Goal: Ask a question

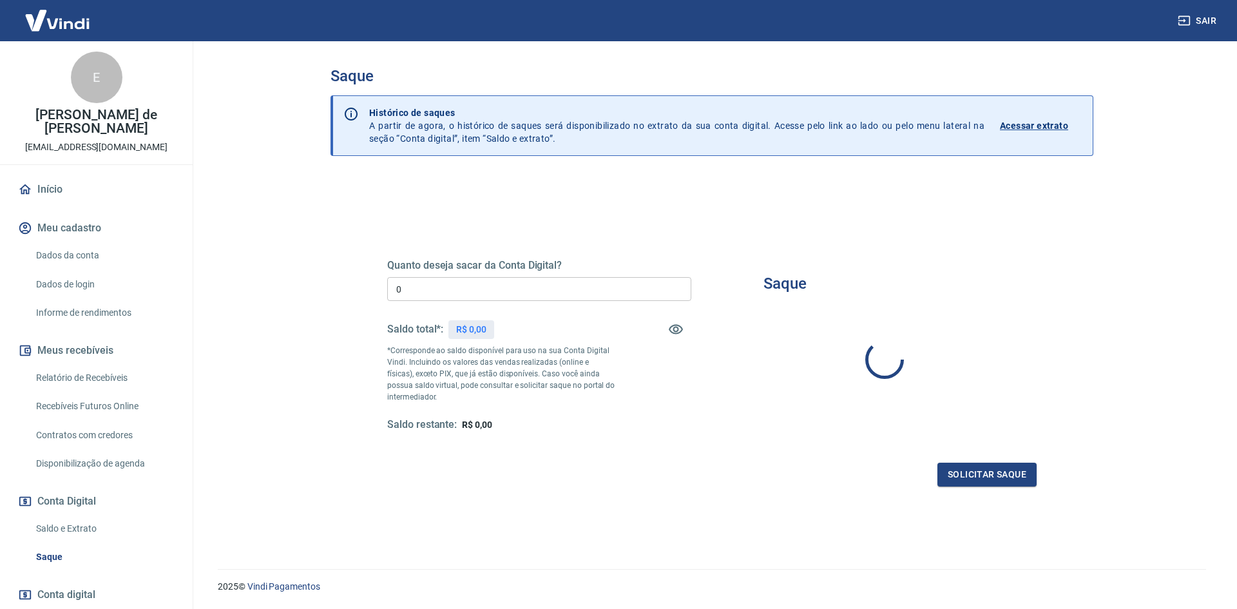
type input "R$ 0,00"
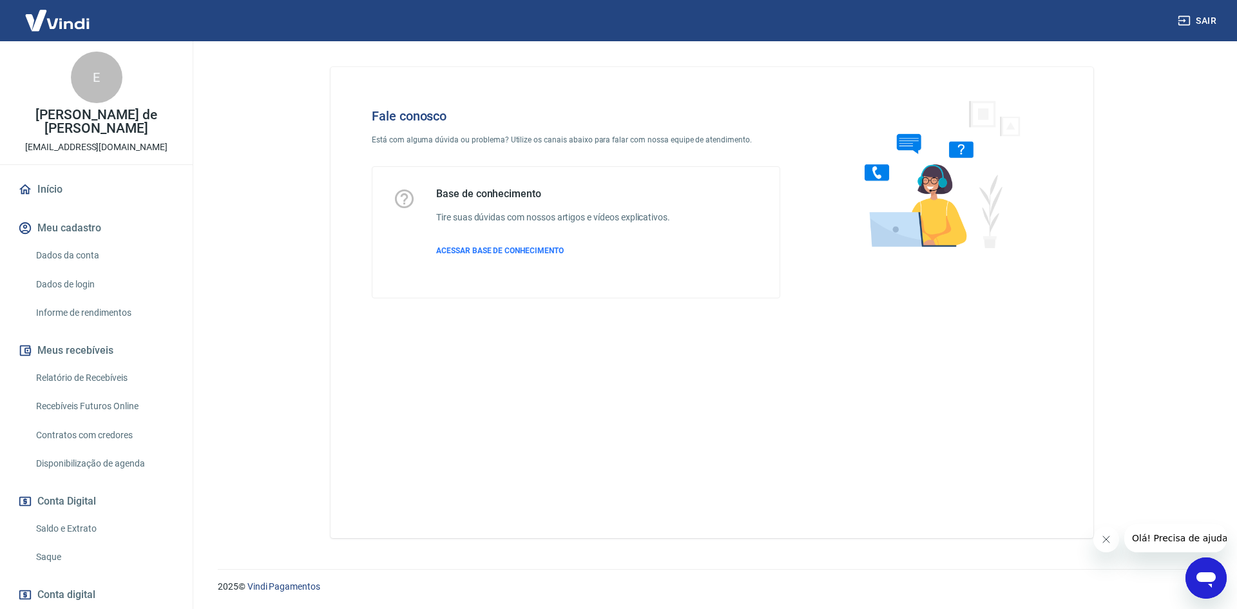
click at [1205, 577] on icon "Abrir janela de mensagens" at bounding box center [1206, 579] width 19 height 15
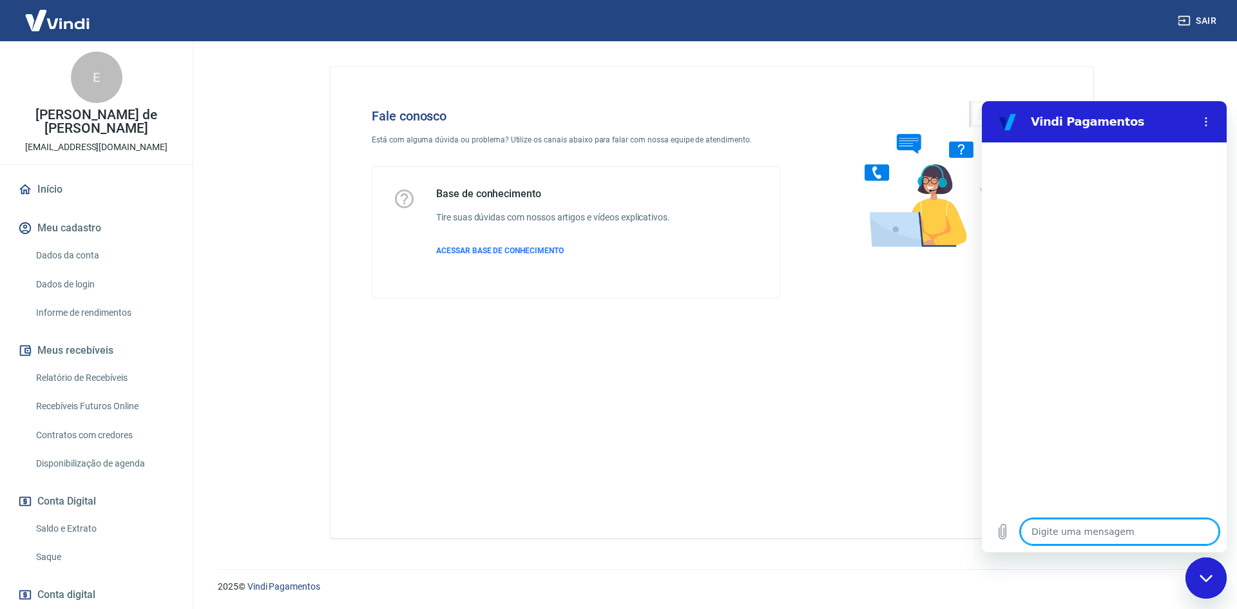
type textarea "x"
type textarea "B"
type textarea "x"
type textarea "Bo"
type textarea "x"
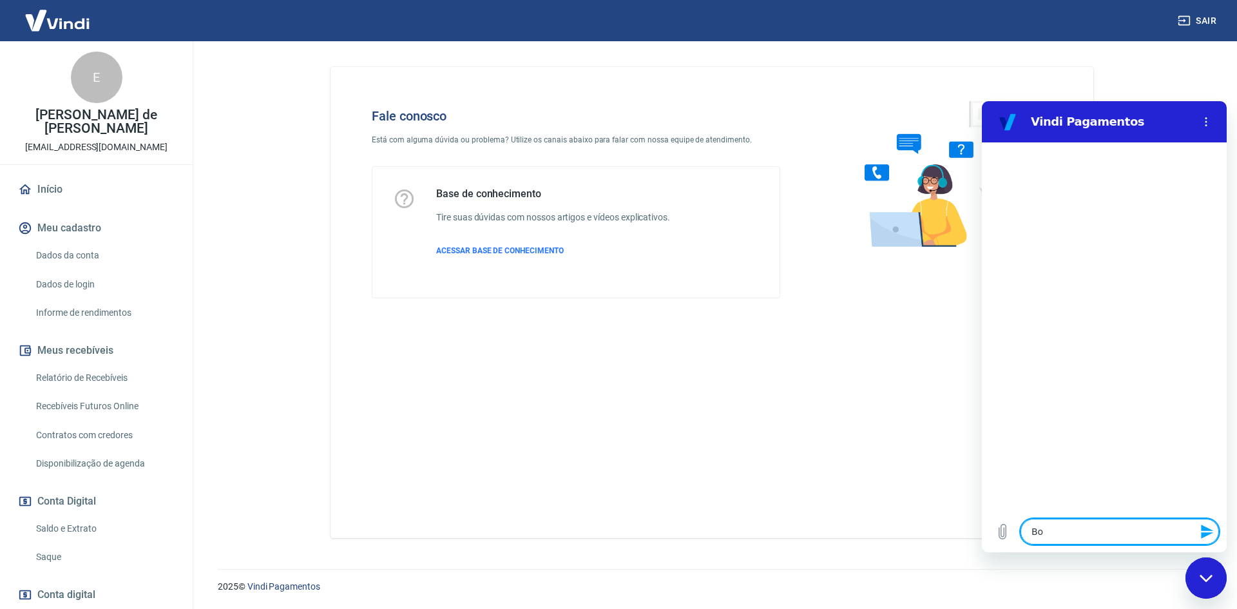
type textarea "Bom"
type textarea "x"
type textarea "Bom"
type textarea "x"
type textarea "Bom d"
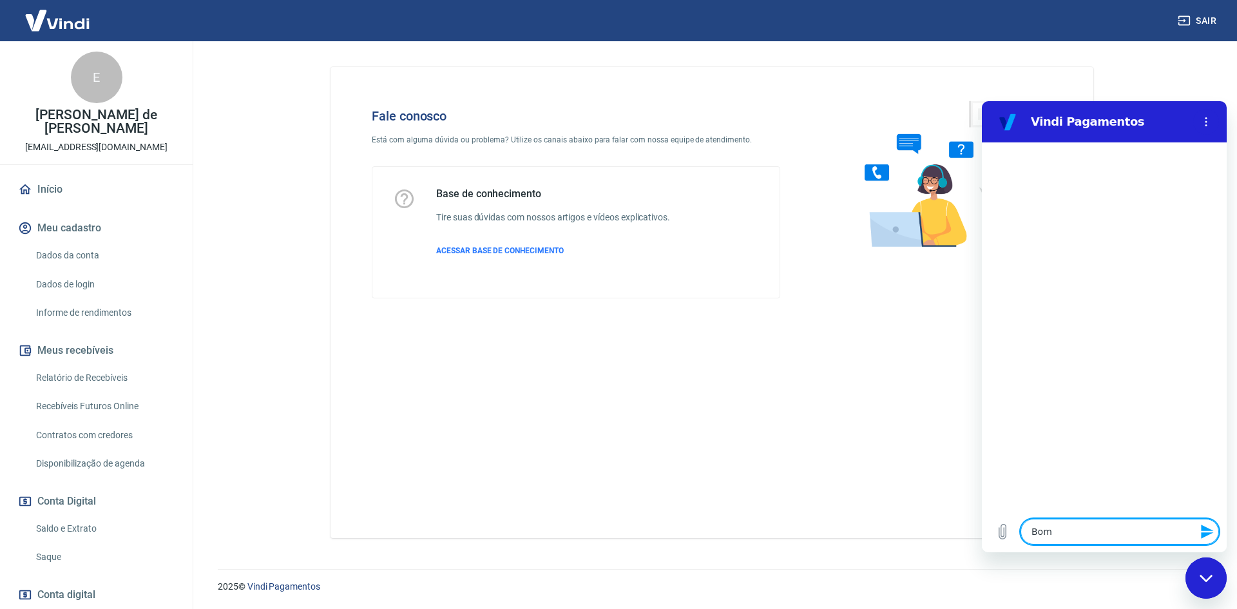
type textarea "x"
type textarea "Bom di"
type textarea "x"
type textarea "Bom dia"
type textarea "x"
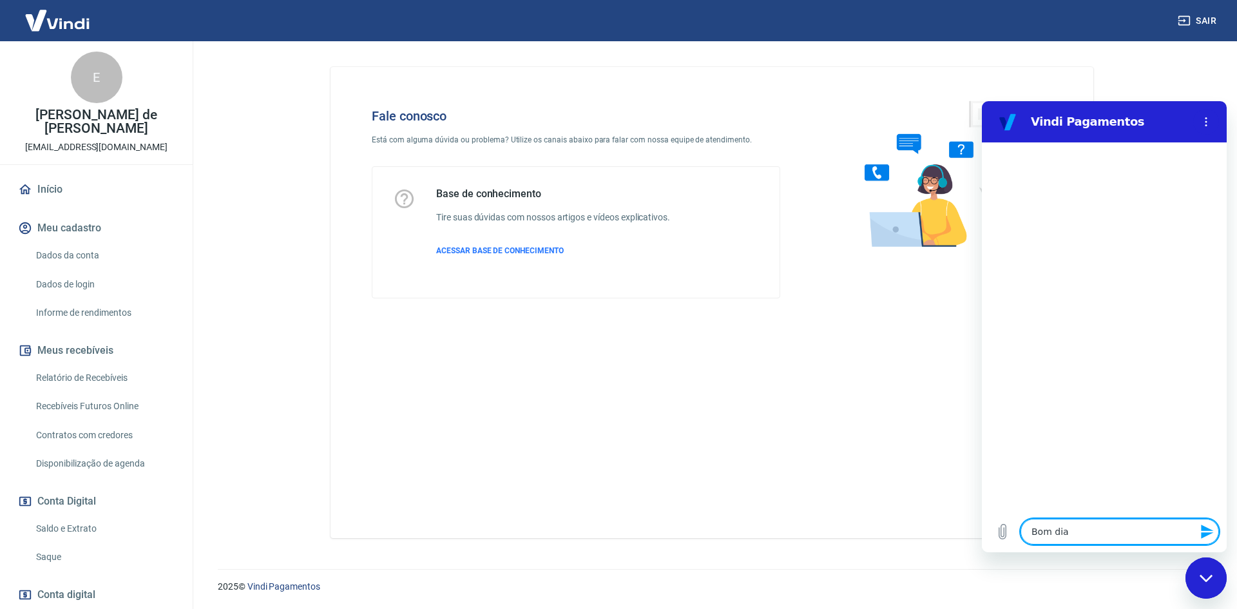
type textarea "Bom dia"
type textarea "x"
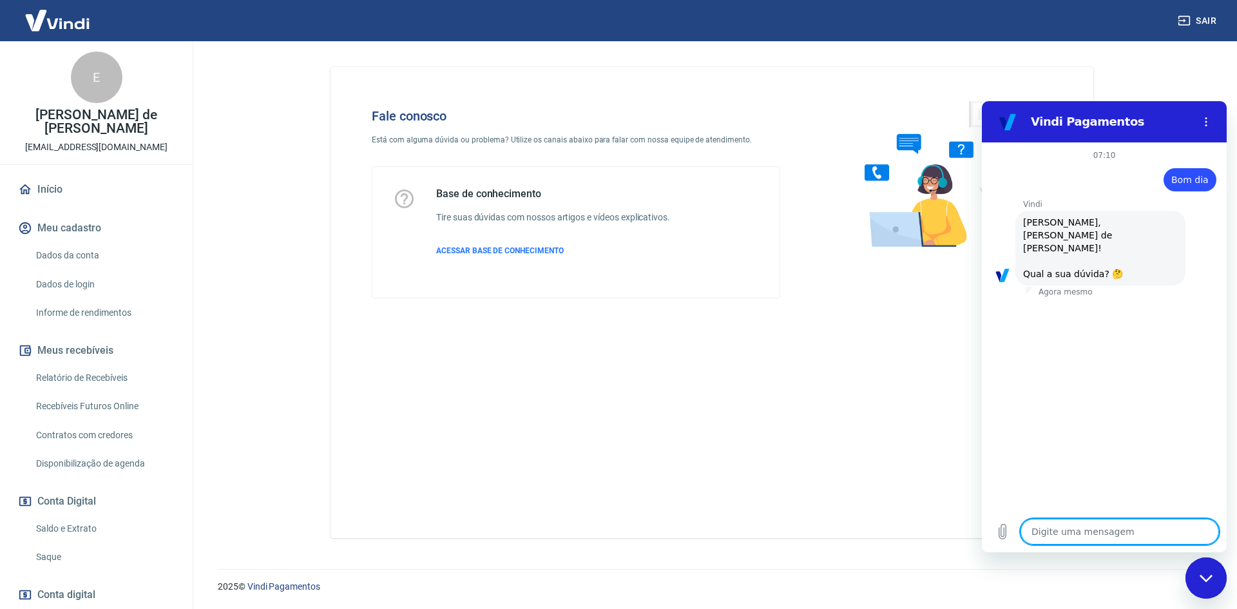
scroll to position [30, 0]
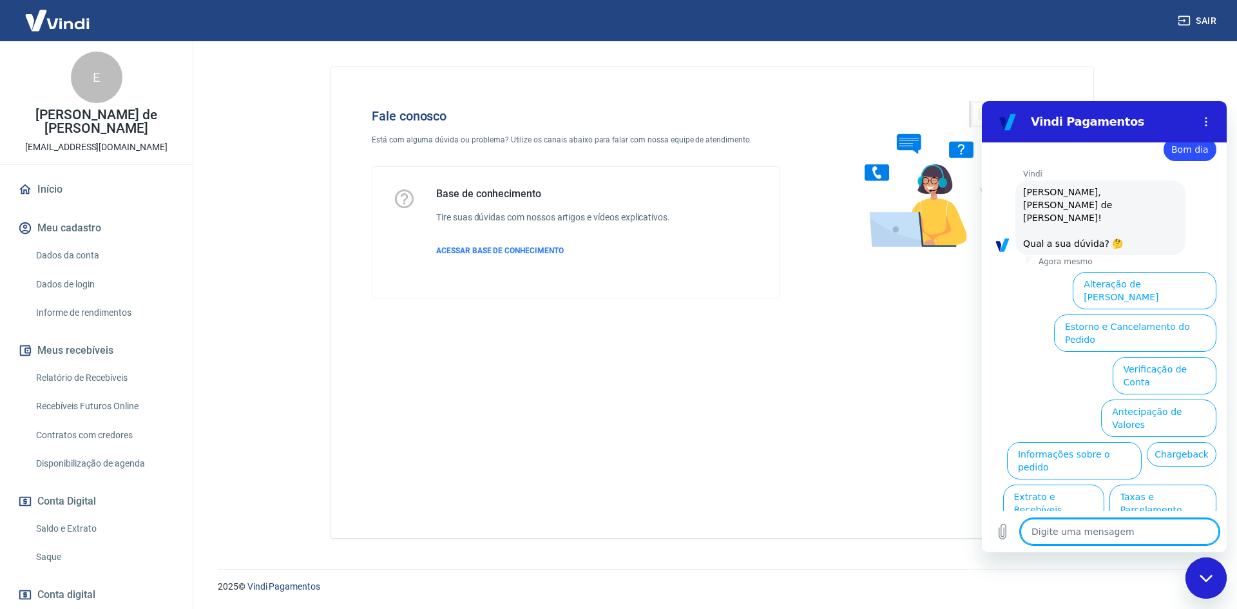
type textarea "M"
type textarea "x"
type textarea "Me"
type textarea "x"
type textarea "Mem"
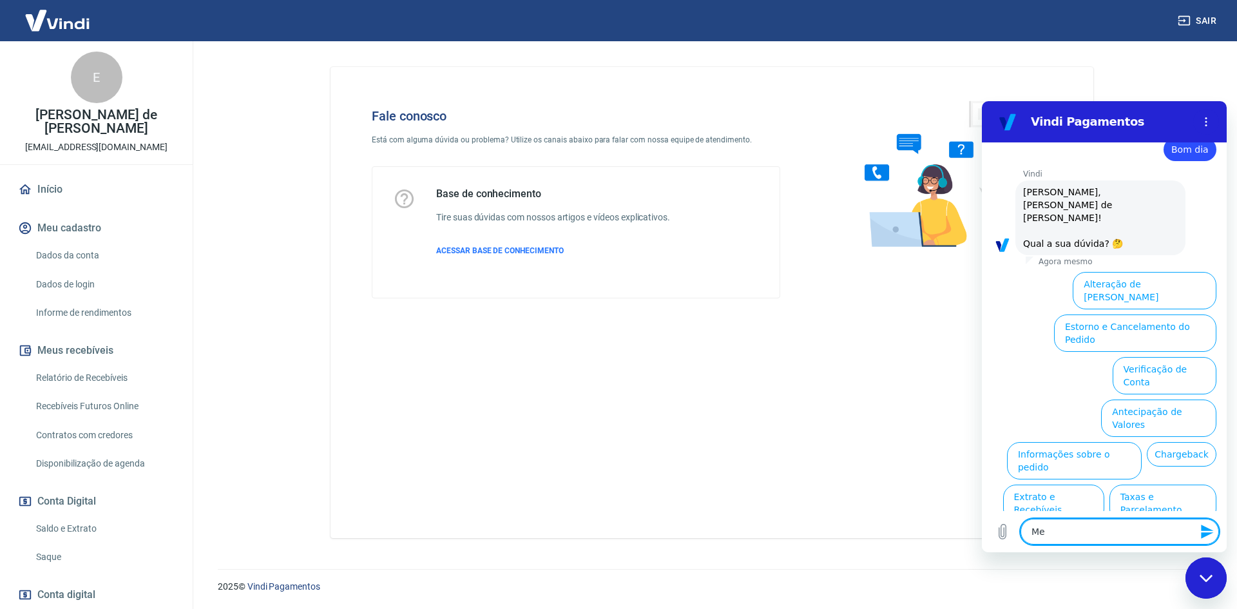
type textarea "x"
type textarea "Me"
type textarea "x"
type textarea "M"
type textarea "x"
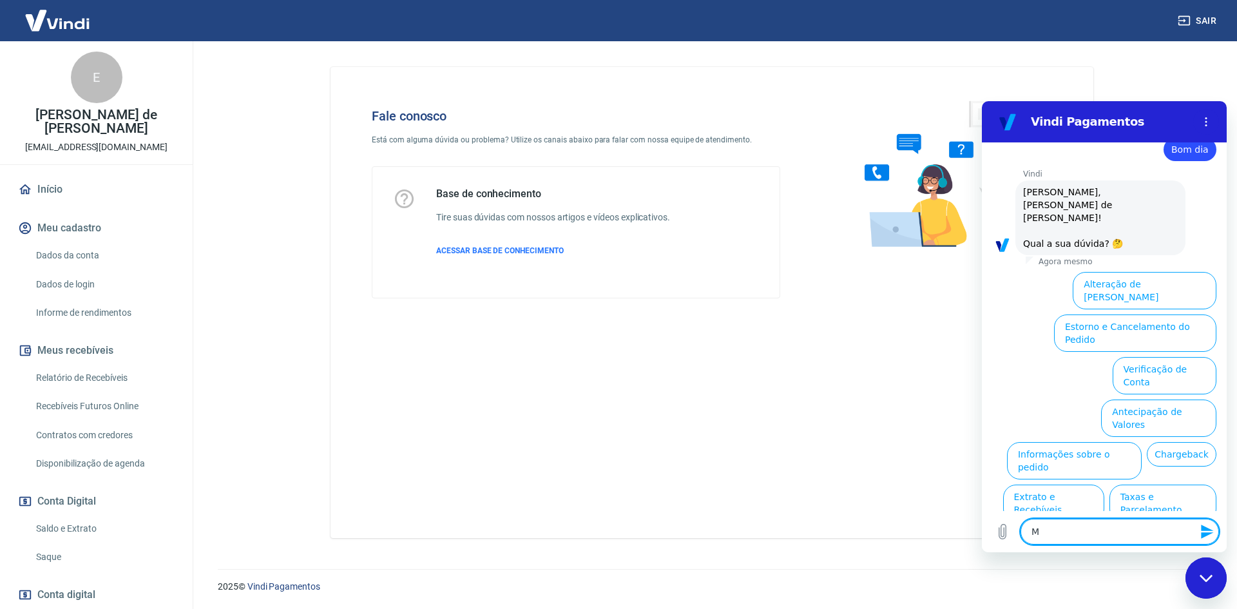
type textarea "x"
type textarea "N"
type textarea "x"
type textarea "Nn"
type textarea "x"
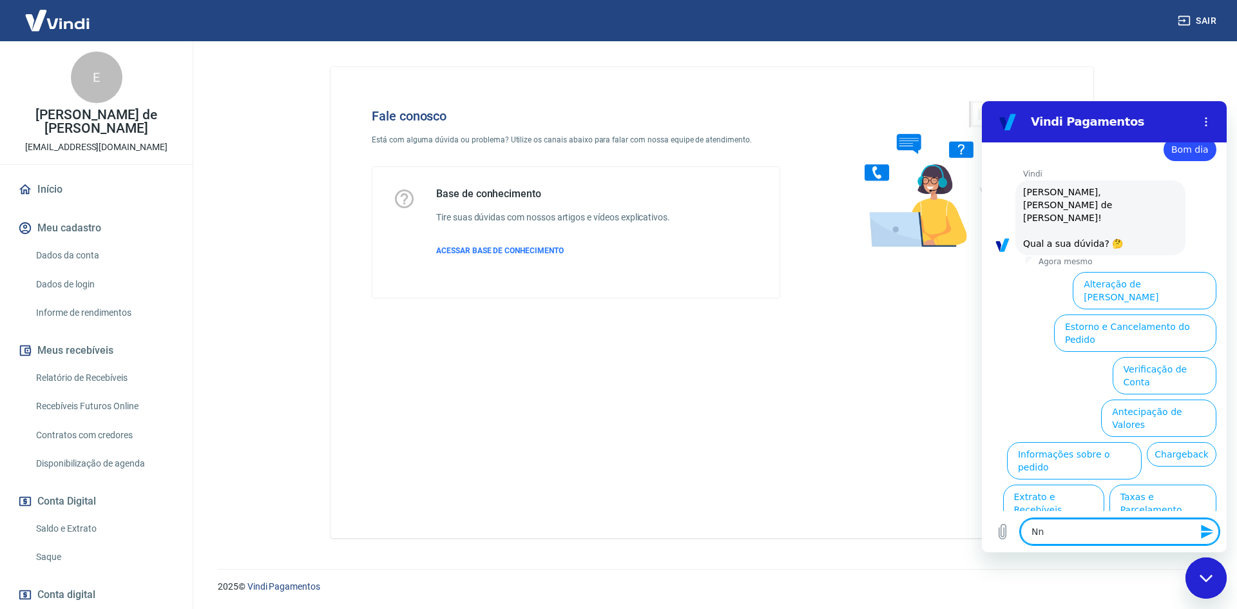
type textarea "Nne"
type textarea "x"
type textarea "Nneh"
type textarea "x"
type textarea "Nnehu"
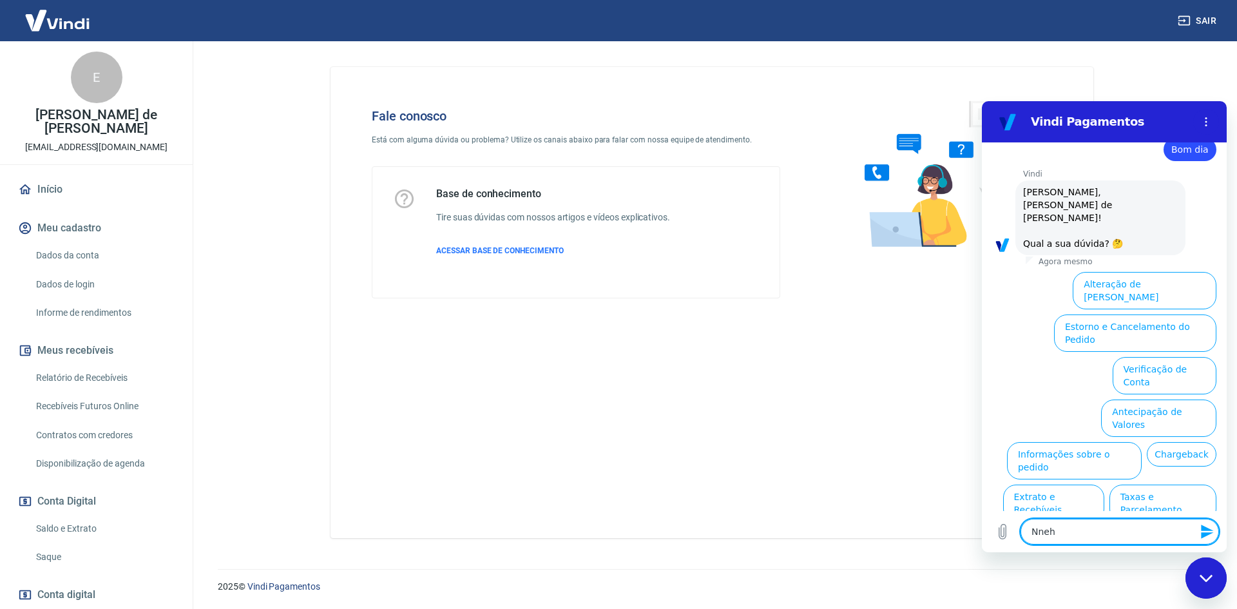
type textarea "x"
type textarea "Nnehum"
type textarea "x"
type textarea "Nnehuma"
type textarea "x"
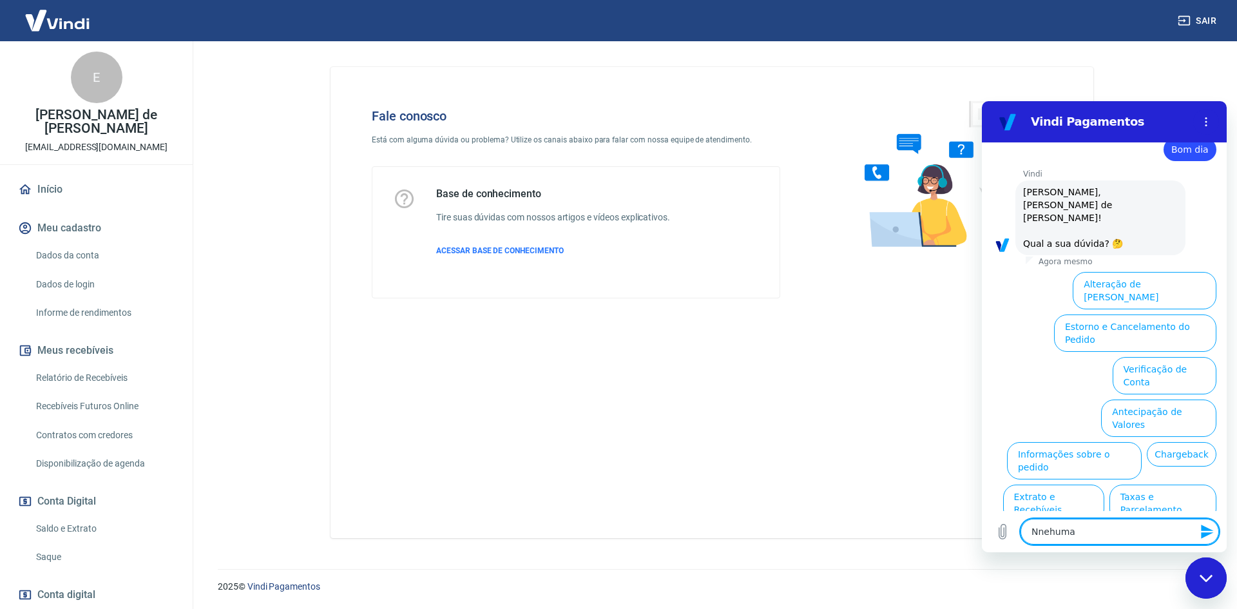
type textarea "Nnehuma"
type textarea "x"
type textarea "Nnehuma"
type textarea "x"
type textarea "Nnehum"
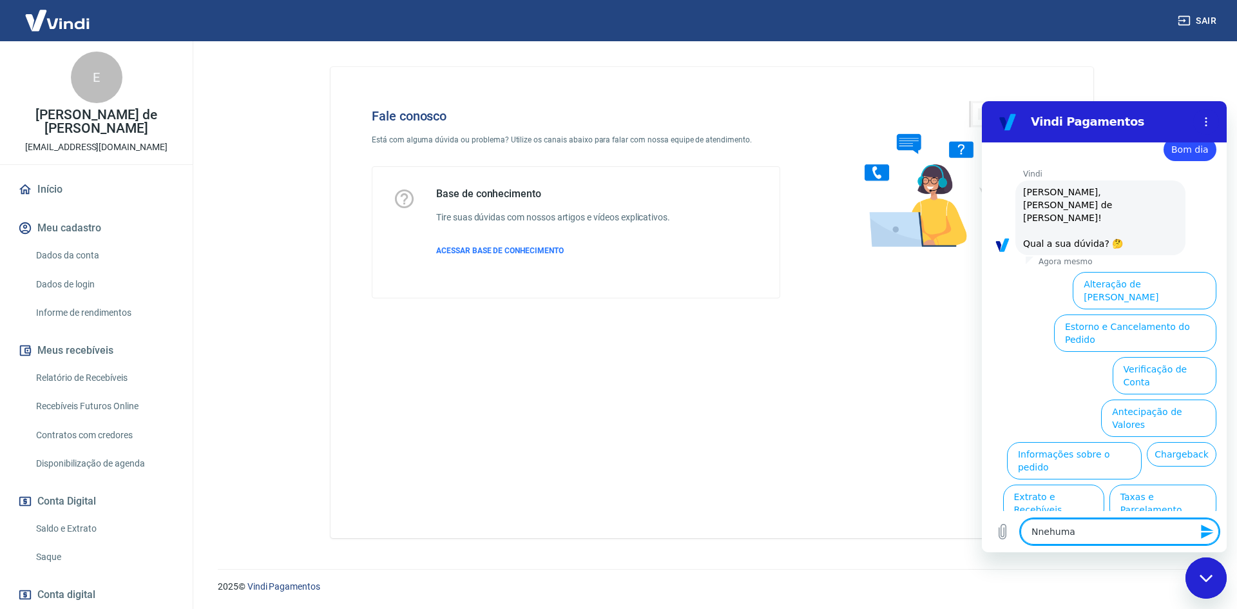
type textarea "x"
type textarea "Nnehu"
type textarea "x"
type textarea "Nneh"
type textarea "x"
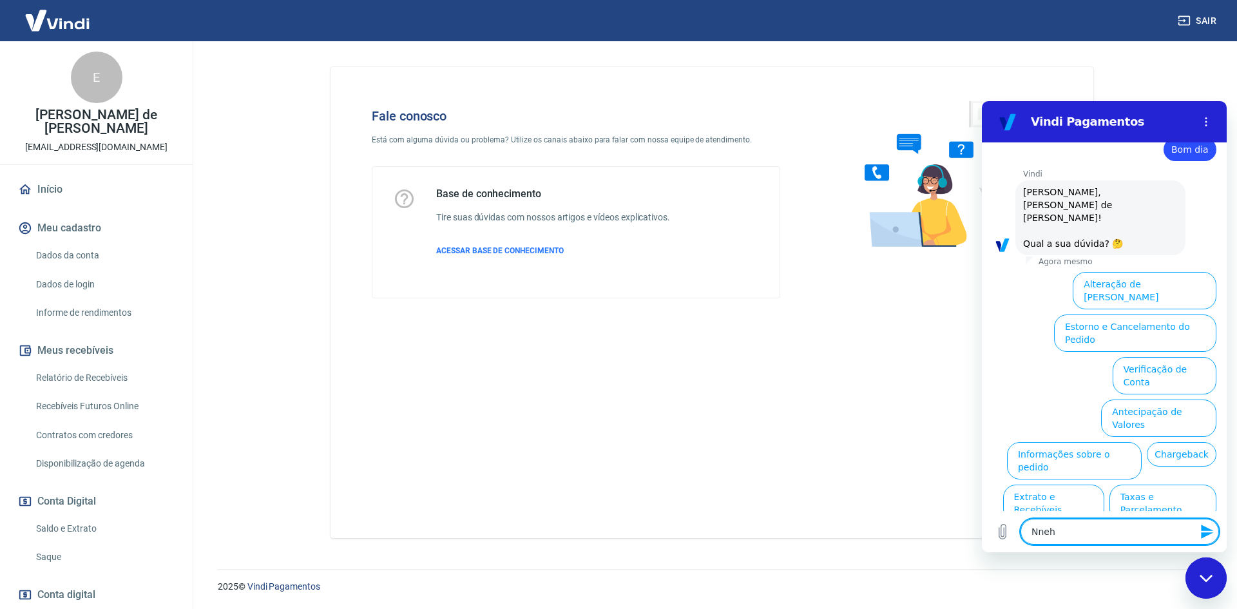
type textarea "Nne"
type textarea "x"
type textarea "Nn"
type textarea "x"
type textarea "N"
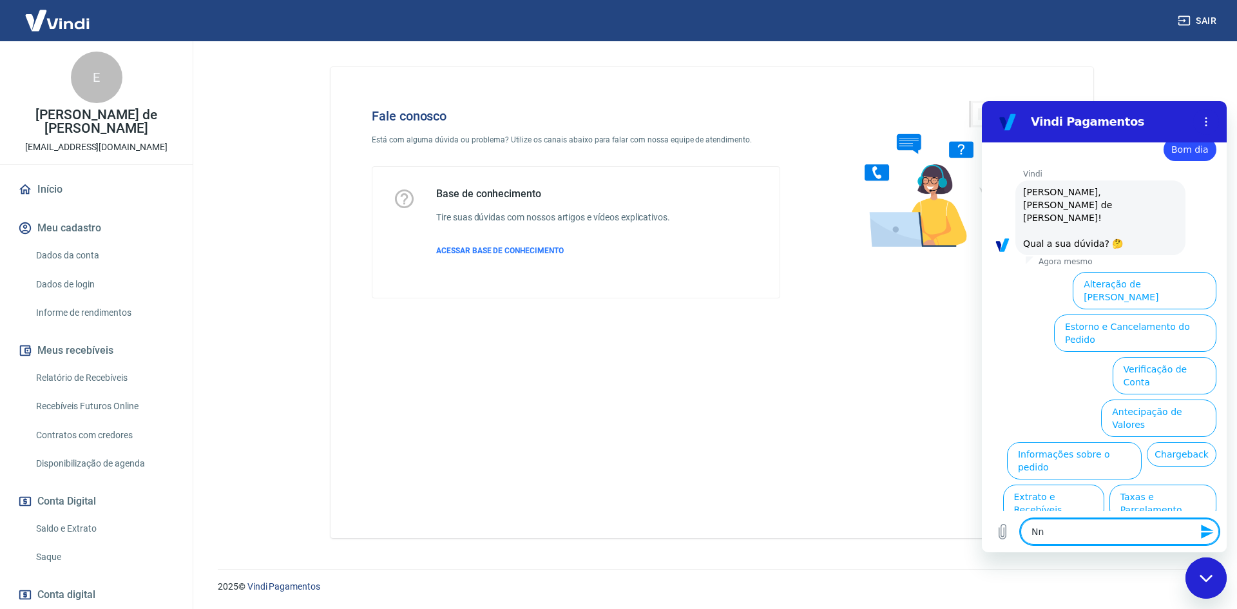
type textarea "x"
type textarea "Ne"
type textarea "x"
type textarea "Nen"
type textarea "x"
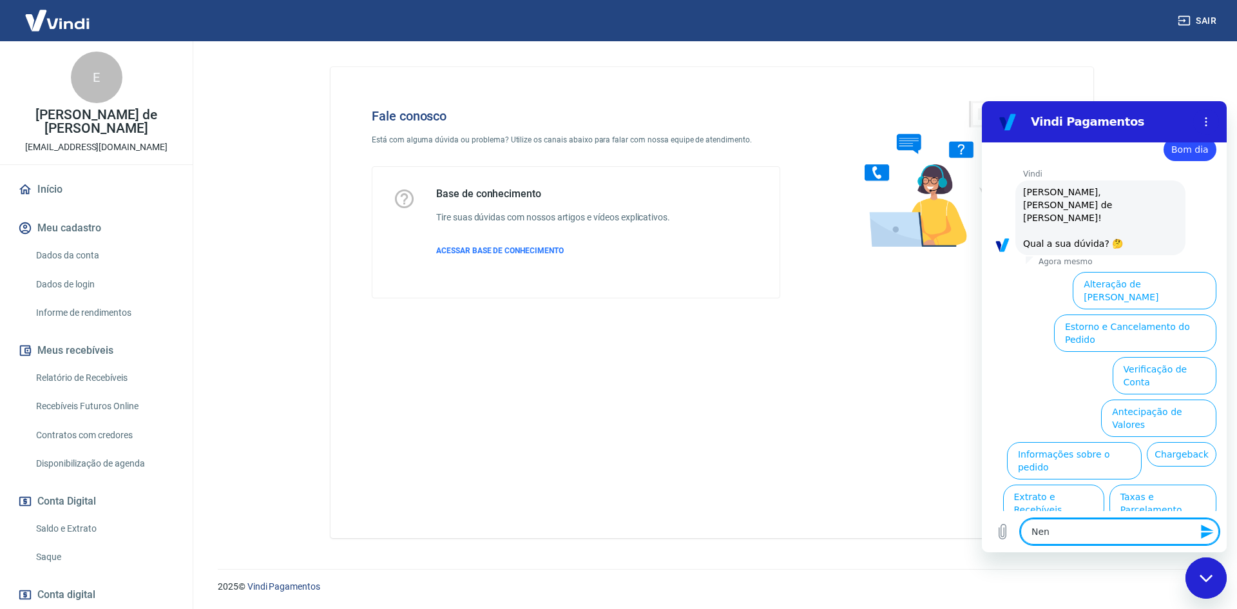
type textarea "Nenh"
type textarea "x"
type textarea "Nenhu"
type textarea "x"
type textarea "Nenhum"
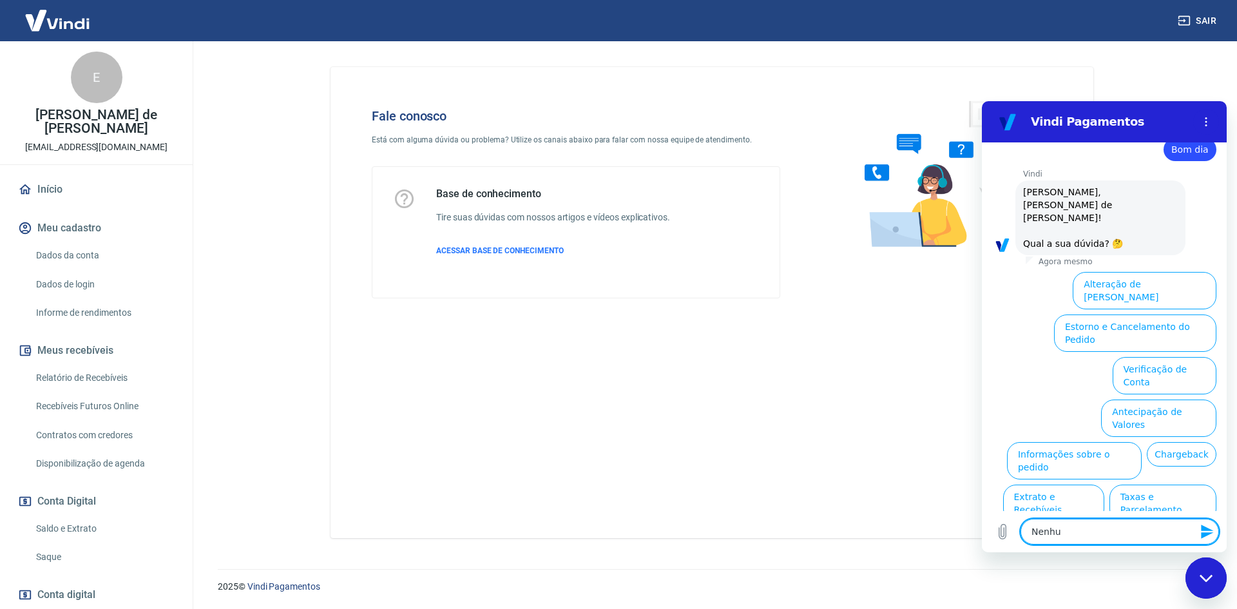
type textarea "x"
type textarea "Nenhuma"
type textarea "x"
type textarea "Nenhuma"
type textarea "x"
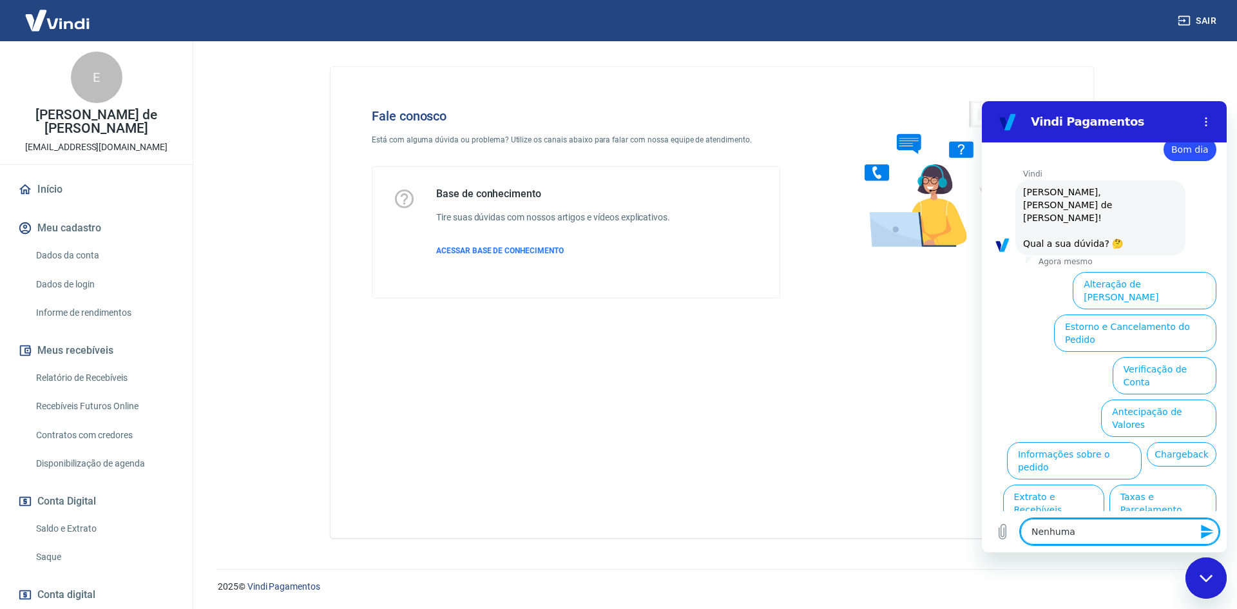
type textarea "Nenhuma d"
type textarea "x"
type textarea "Nenhuma da"
type textarea "x"
type textarea "Nenhuma das"
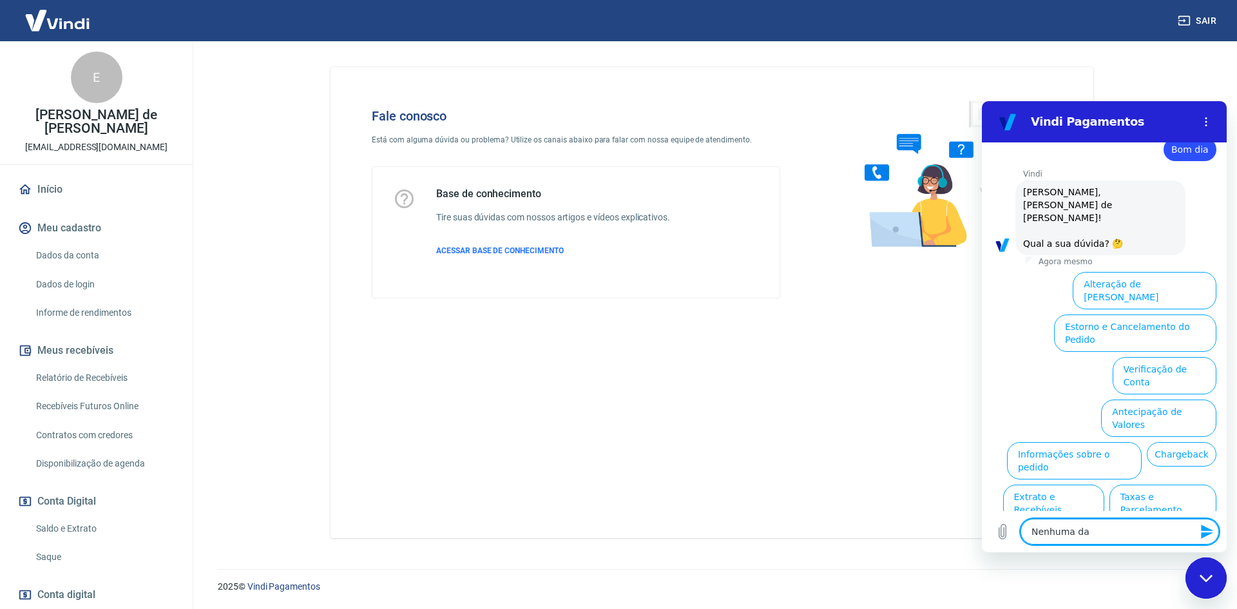
type textarea "x"
type textarea "Nenhuma das"
type textarea "x"
type textarea "Nenhuma das o"
type textarea "x"
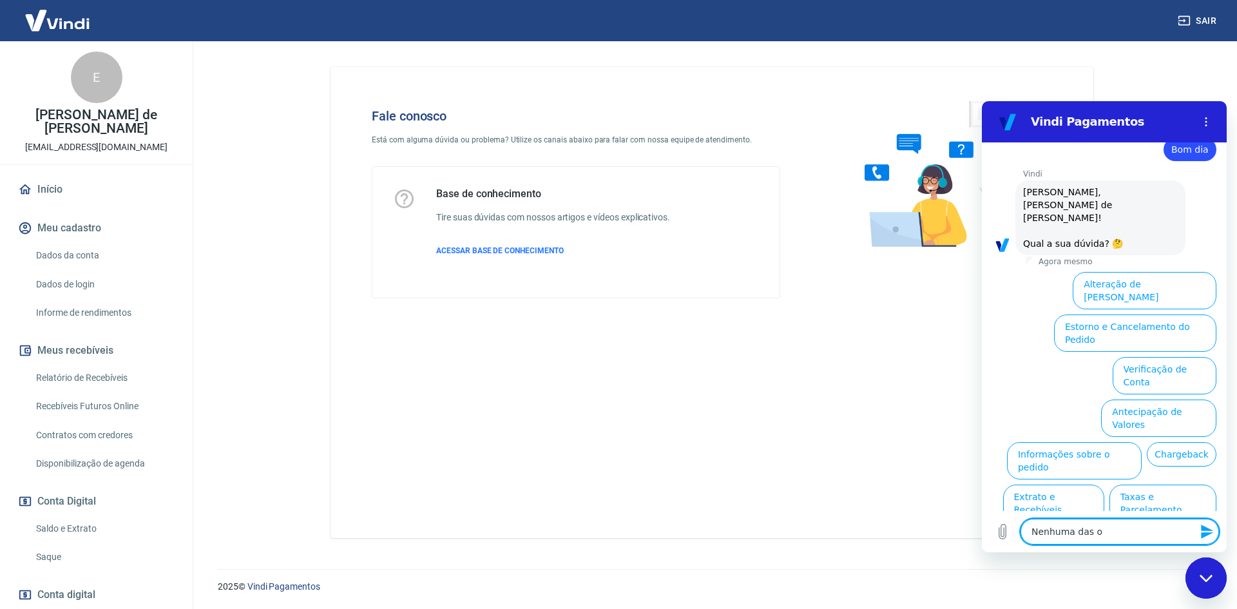
type textarea "Nenhuma das op"
type textarea "x"
type textarea "Nenhuma das opç"
type textarea "x"
type textarea "Nenhuma das opçõ"
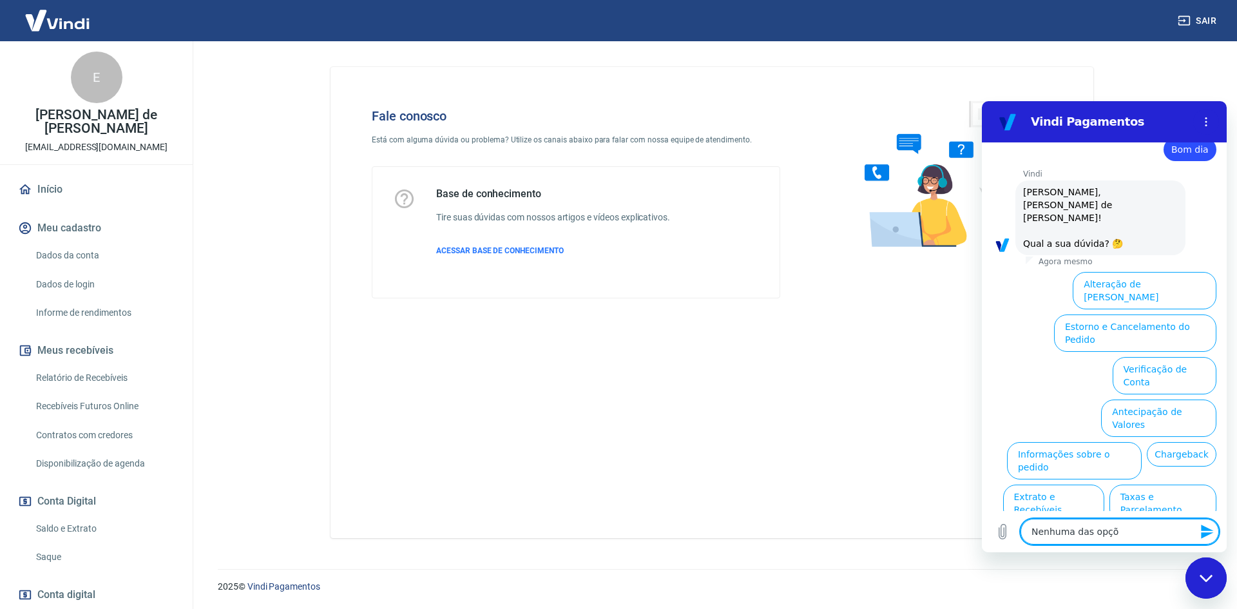
type textarea "x"
type textarea "Nenhuma das opçõe"
type textarea "x"
type textarea "Nenhuma das opções"
type textarea "x"
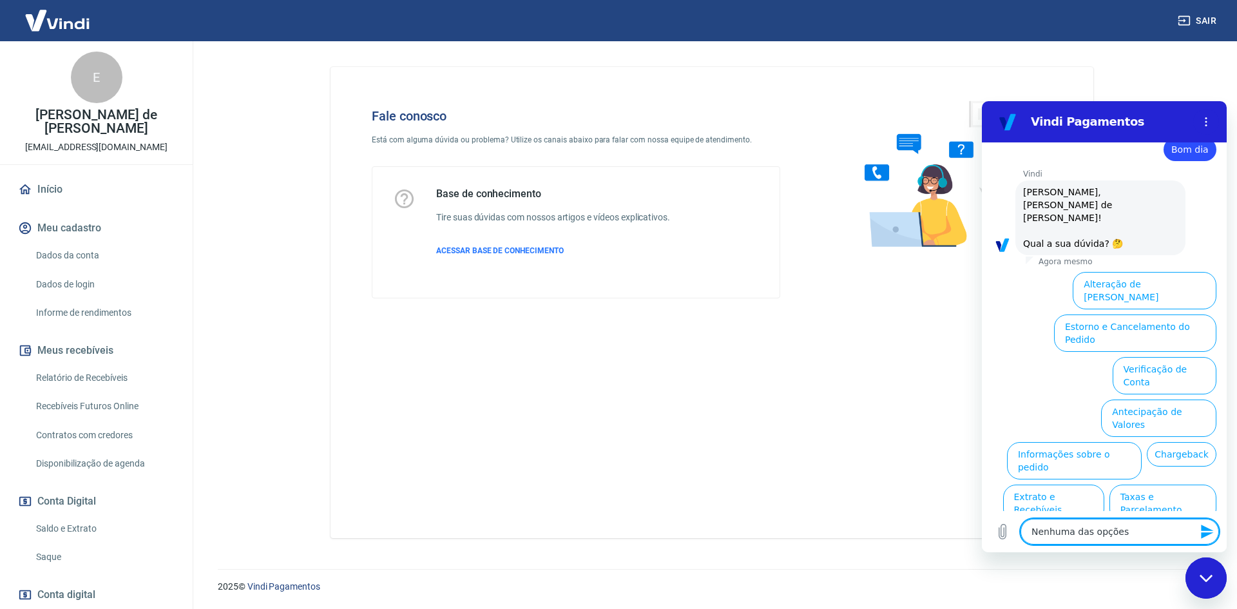
type textarea "Nenhuma das opções"
type textarea "x"
type textarea "Nenhuma das opções d"
type textarea "x"
type textarea "Nenhuma das opções de"
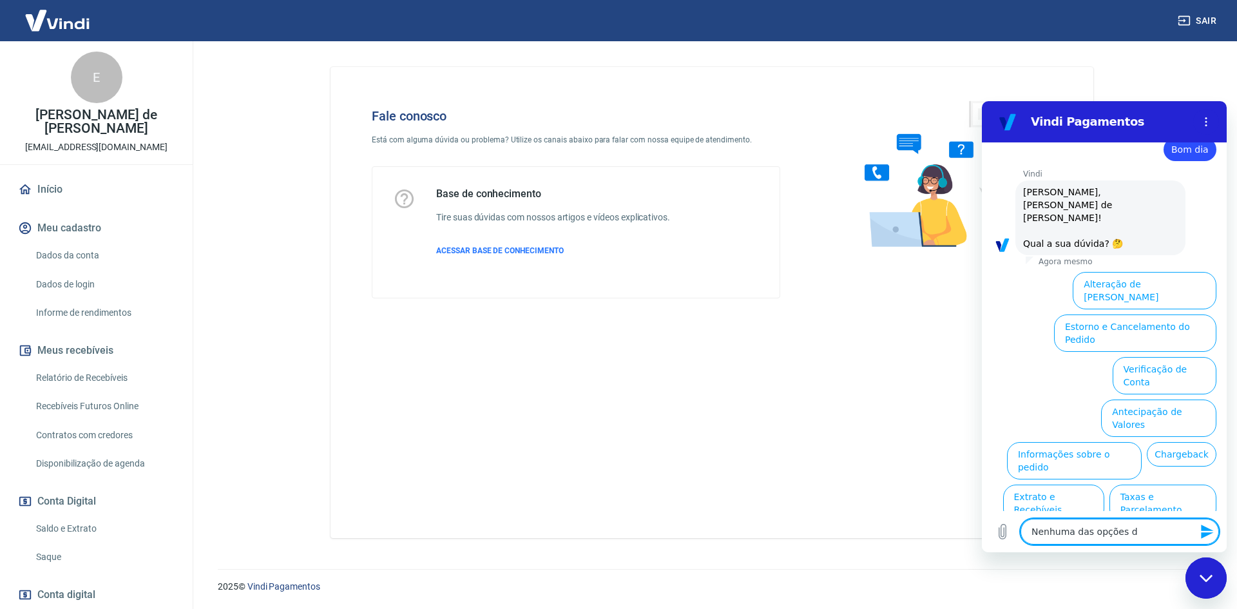
type textarea "x"
type textarea "Nenhuma das opções d"
type textarea "x"
type textarea "Nenhuma das opções"
type textarea "x"
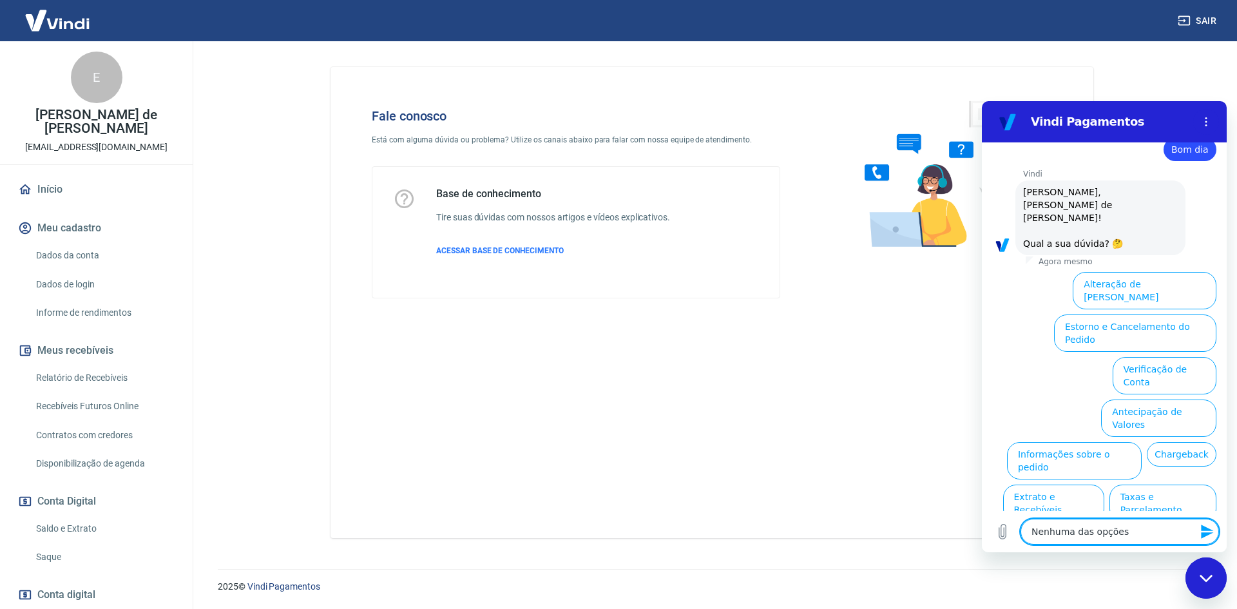
type textarea "Nenhuma das opções"
type textarea "x"
type textarea "Nenhuma das opções"
type textarea "x"
type textarea "Nenhuma das opções a"
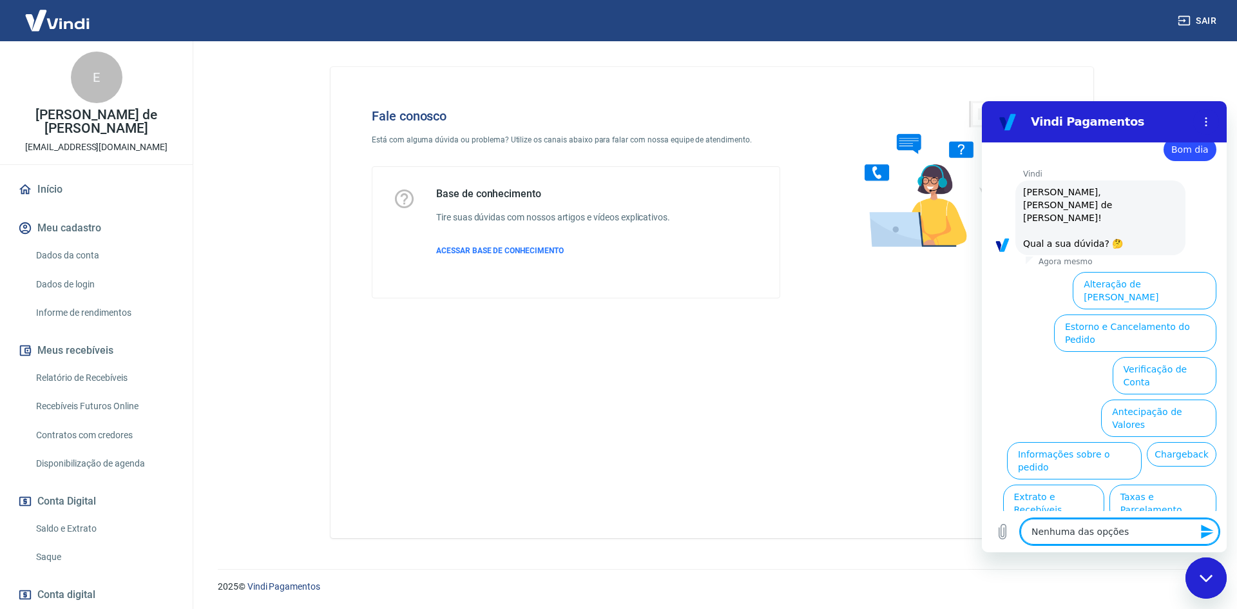
type textarea "x"
type textarea "Nenhuma das opções ac"
type textarea "x"
type textarea "Nenhuma das opções aci"
type textarea "x"
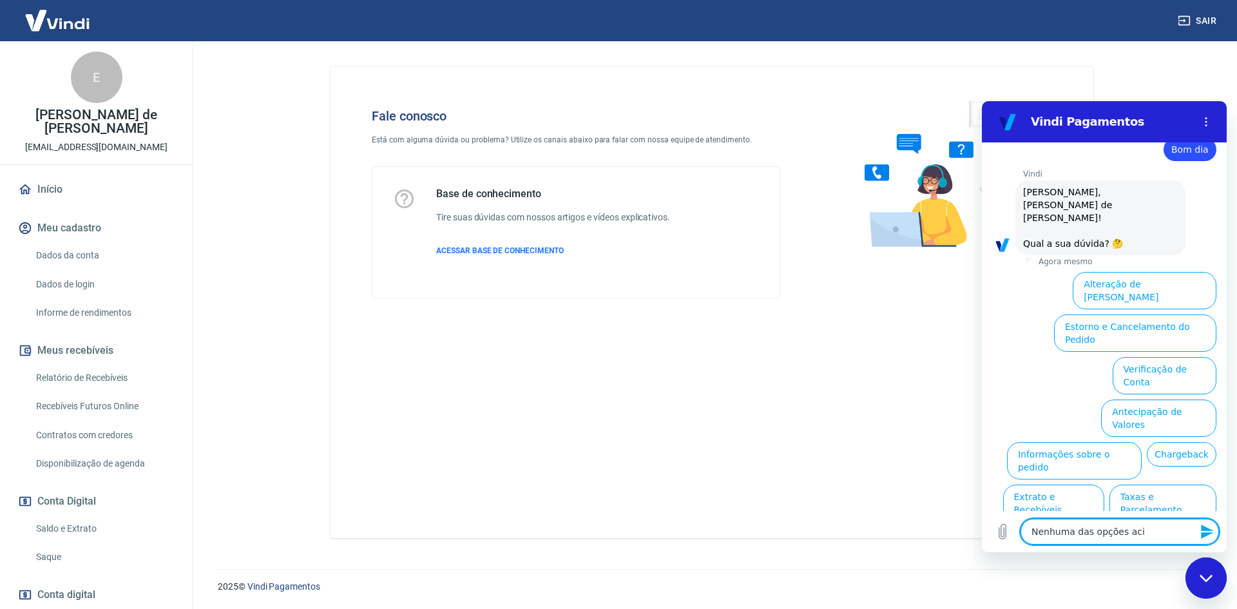
type textarea "Nenhuma das opções acim"
type textarea "x"
type textarea "Nenhuma das opções acima"
type textarea "x"
type textarea "Nenhuma das opções acima"
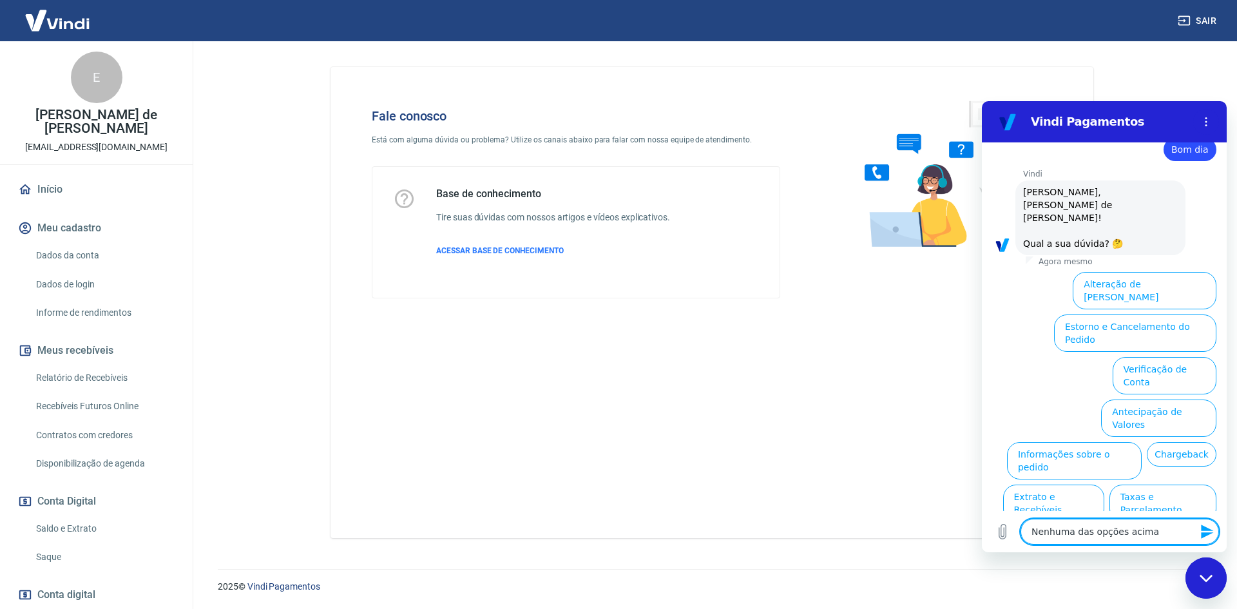
type textarea "x"
type textarea "Nenhuma das opções acima p"
type textarea "x"
type textarea "Nenhuma das opções acima pr"
type textarea "x"
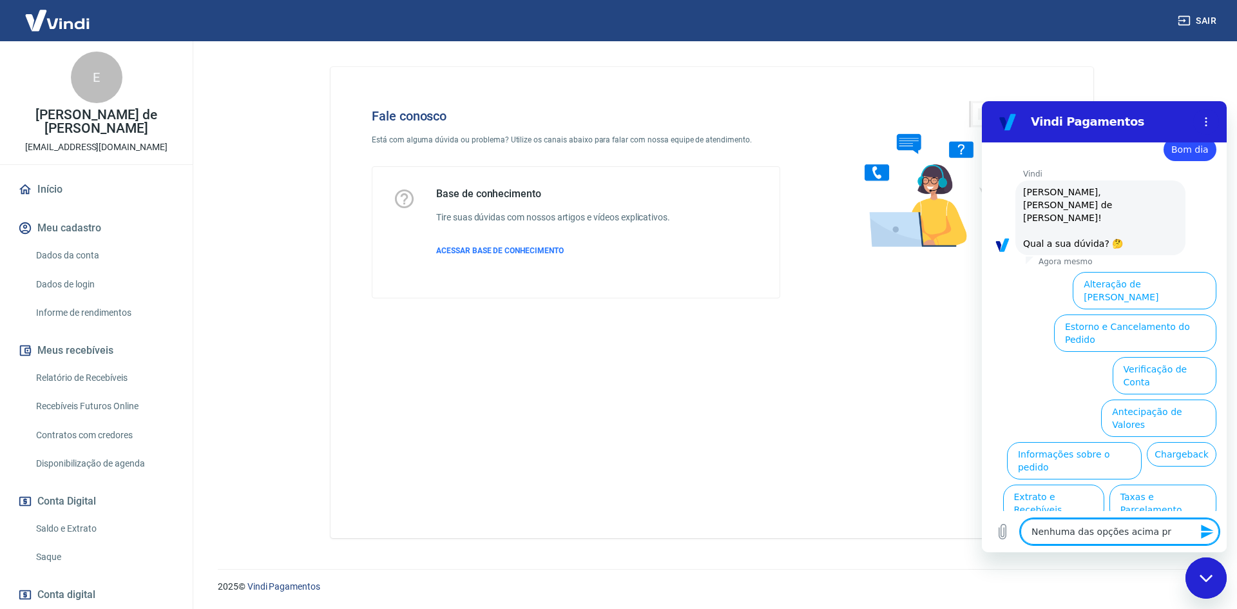
type textarea "Nenhuma das opções acima pre"
type textarea "x"
type textarea "Nenhuma das opções acima prec"
type textarea "x"
type textarea "Nenhuma das opções acima preci"
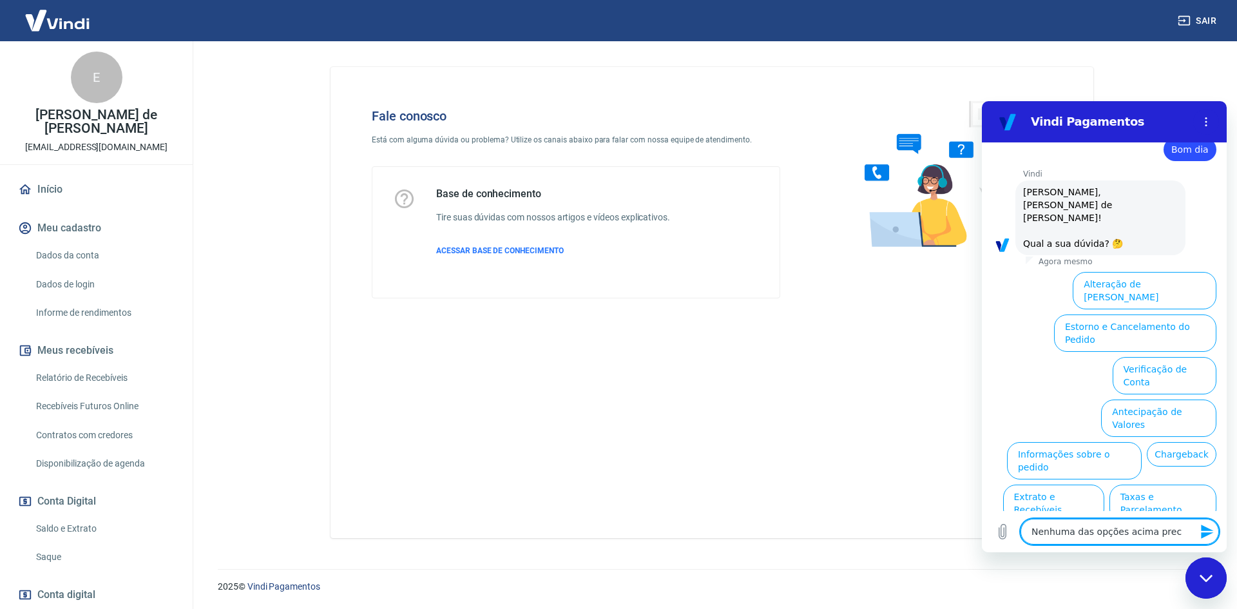
type textarea "x"
type textarea "Nenhuma das opções acima precis"
type textarea "x"
type textarea "Nenhuma das opções acima preciso"
type textarea "x"
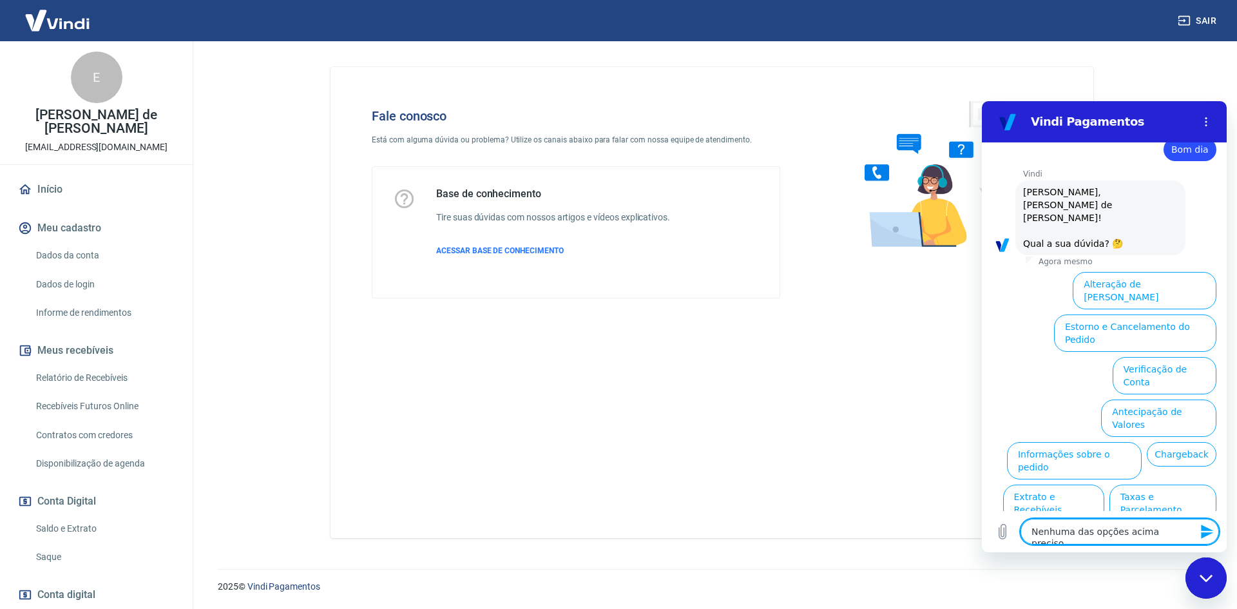
type textarea "Nenhuma das opções acima preciso"
type textarea "x"
type textarea "Nenhuma das opções acima preciso f"
type textarea "x"
type textarea "Nenhuma das opções acima preciso fa"
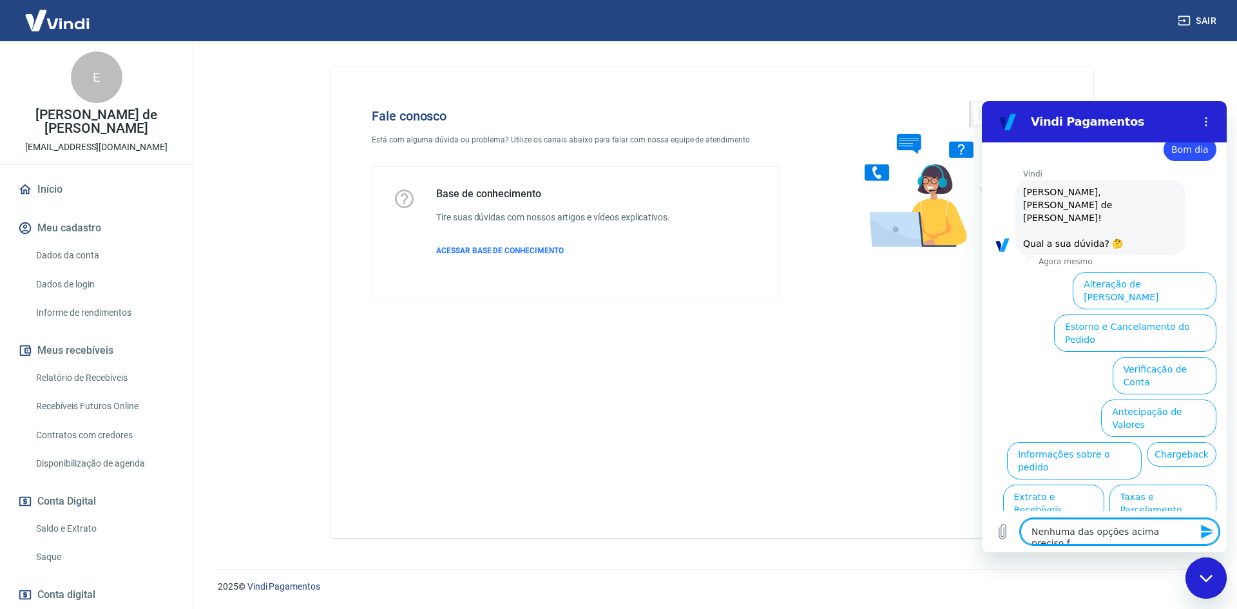
type textarea "x"
type textarea "Nenhuma das opções acima preciso faa"
type textarea "x"
type textarea "Nenhuma das opções acima preciso fa"
type textarea "x"
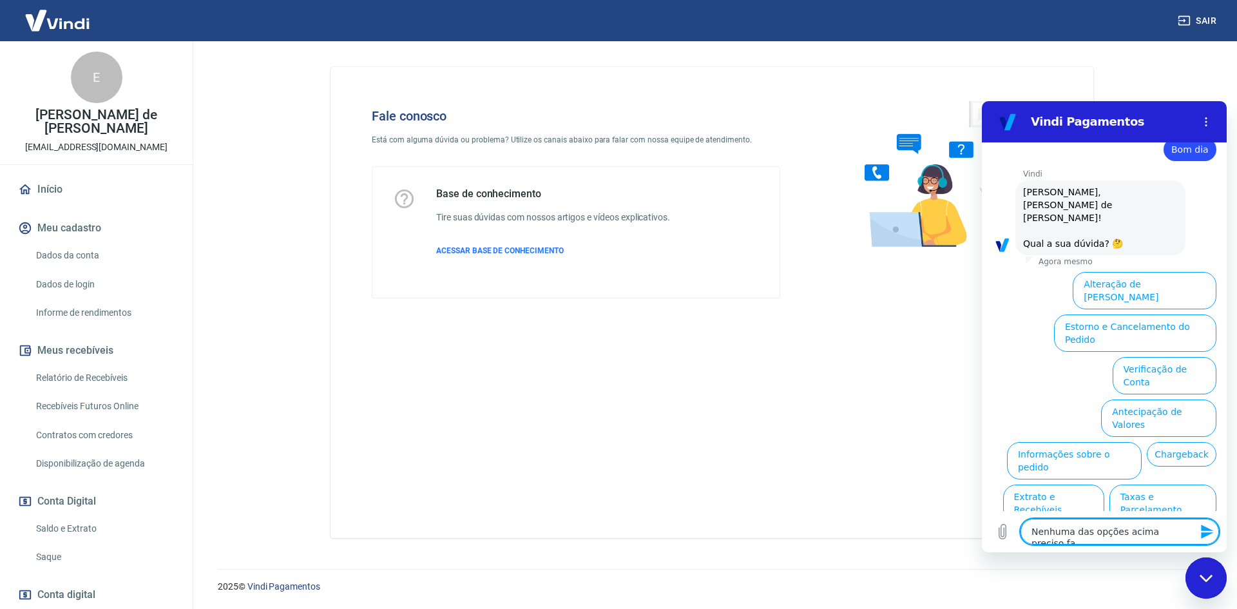
type textarea "Nenhuma das opções acima preciso fal"
type textarea "x"
type textarea "Nenhuma das opções acima preciso fala"
type textarea "x"
type textarea "Nenhuma das opções acima preciso falar"
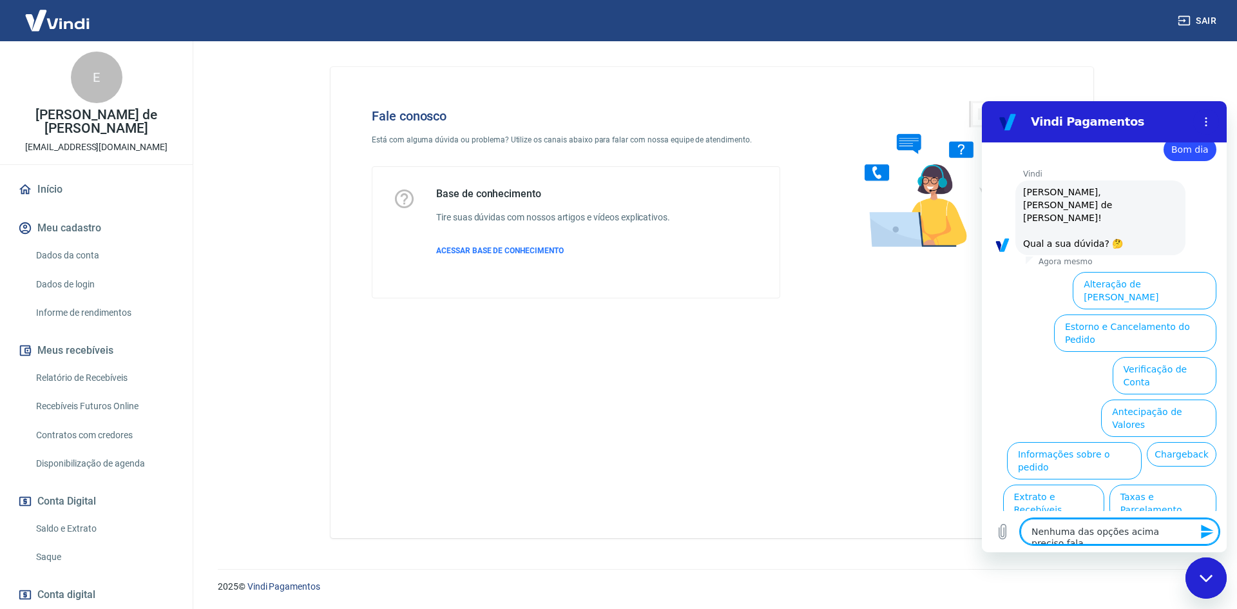
type textarea "x"
type textarea "Nenhuma das opções acima preciso falar"
type textarea "x"
type textarea "Nenhuma das opções acima preciso falar c"
type textarea "x"
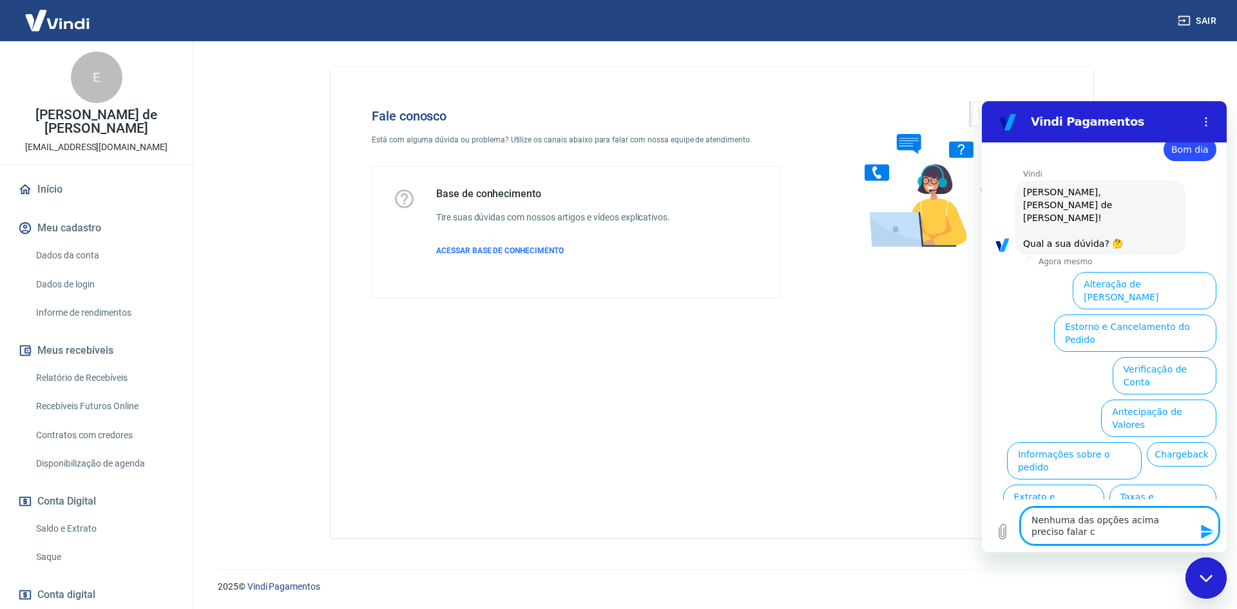
type textarea "Nenhuma das opções acima preciso falar co"
type textarea "x"
type textarea "Nenhuma das opções acima preciso falar com"
type textarea "x"
type textarea "Nenhuma das opções acima preciso falar com"
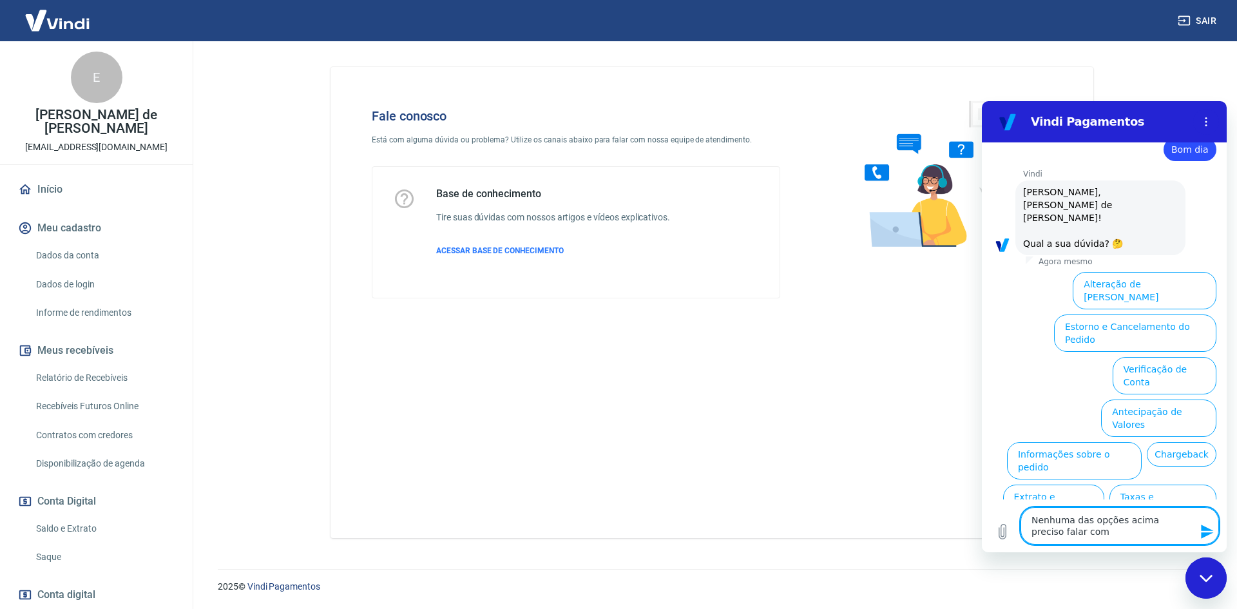
type textarea "x"
type textarea "Nenhuma das opções acima preciso falar com a"
type textarea "x"
type textarea "Nenhuma das opções acima preciso falar com a"
type textarea "x"
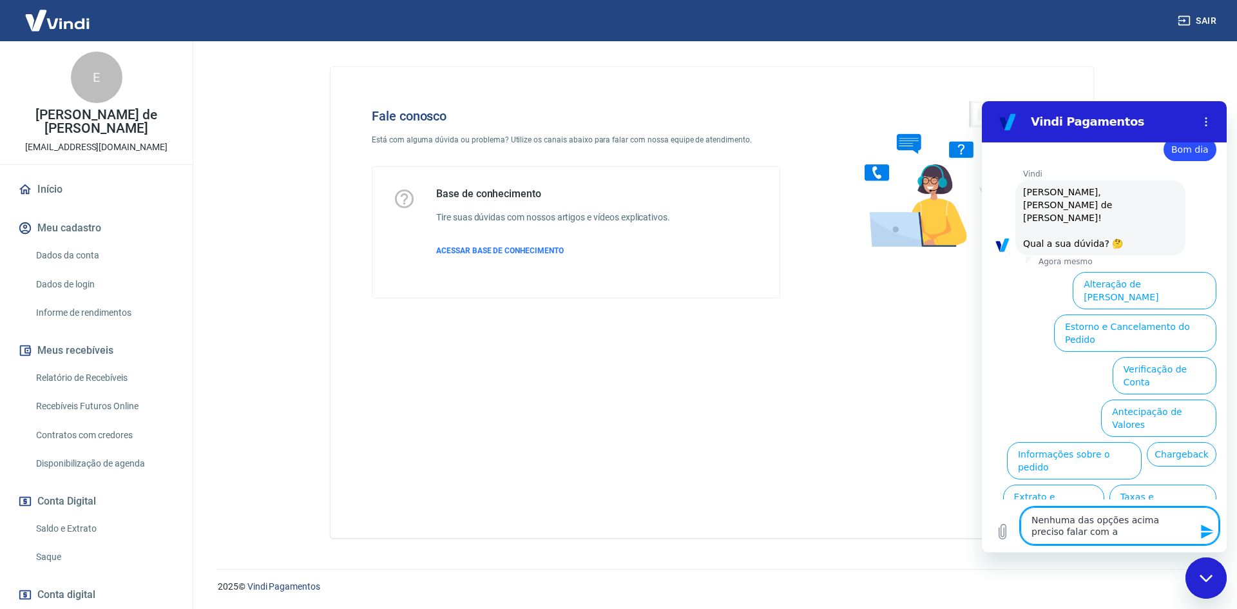
type textarea "Nenhuma das opções acima preciso falar com a a"
type textarea "x"
type textarea "Nenhuma das opções acima preciso falar com a at"
type textarea "x"
type textarea "Nenhuma das opções acima preciso falar com a ate"
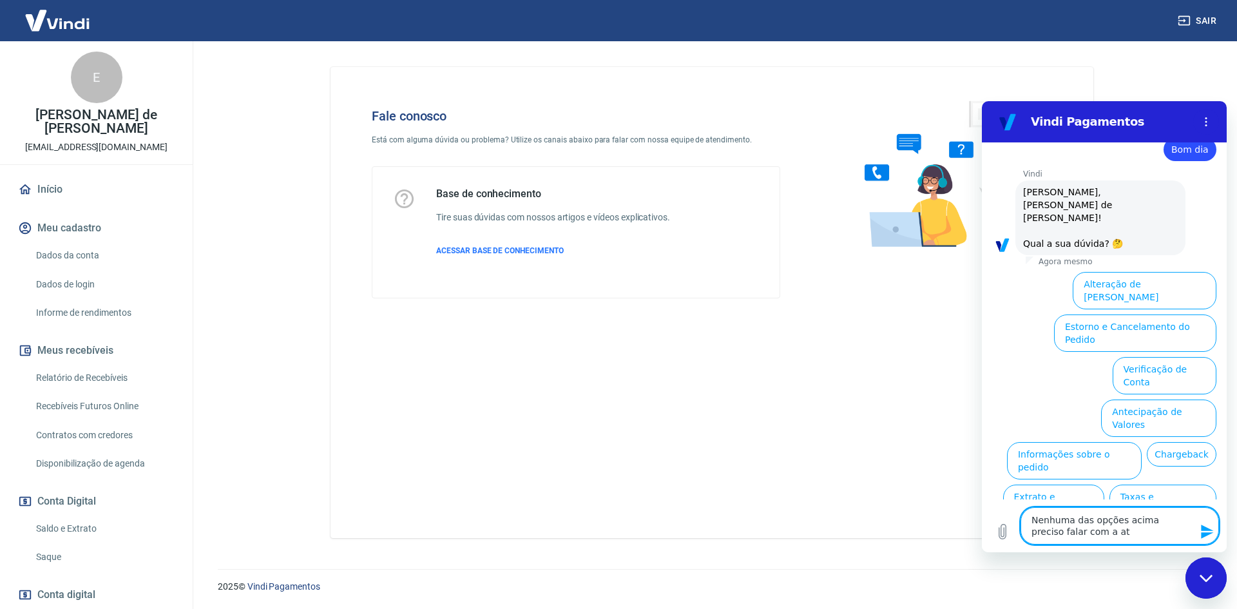
type textarea "x"
type textarea "Nenhuma das opções acima preciso falar com a aten"
type textarea "x"
type textarea "Nenhuma das opções acima preciso falar com a atend"
type textarea "x"
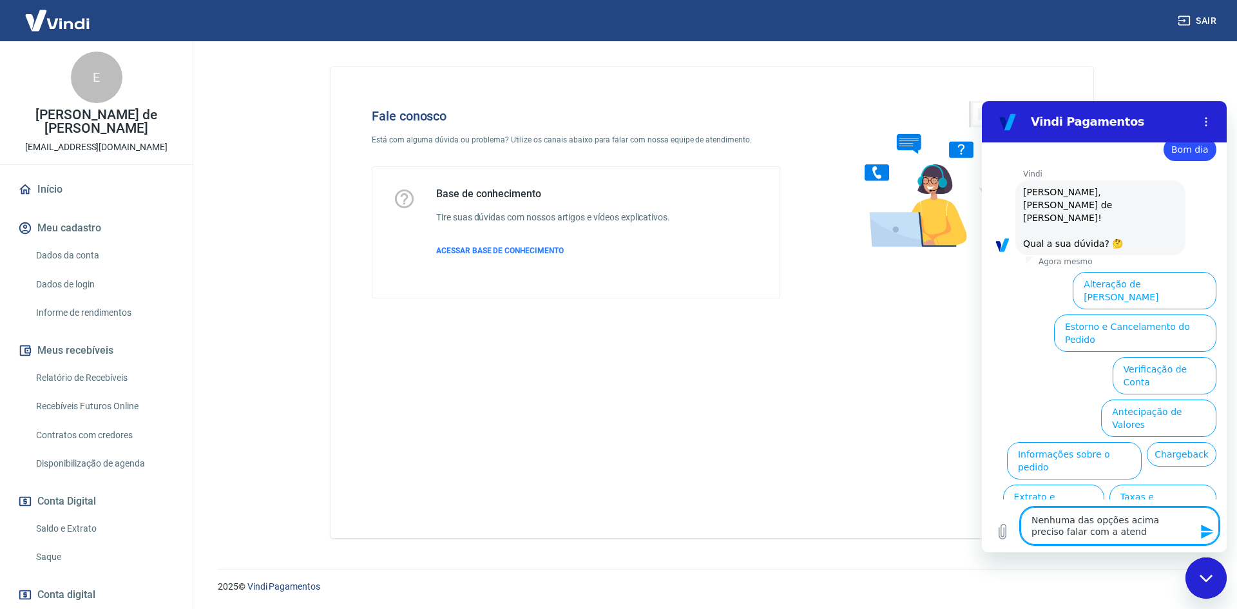
type textarea "Nenhuma das opções acima preciso falar com a atende"
type textarea "x"
type textarea "Nenhuma das opções acima preciso falar com a atenden"
type textarea "x"
type textarea "Nenhuma das opções acima preciso falar com a atendend"
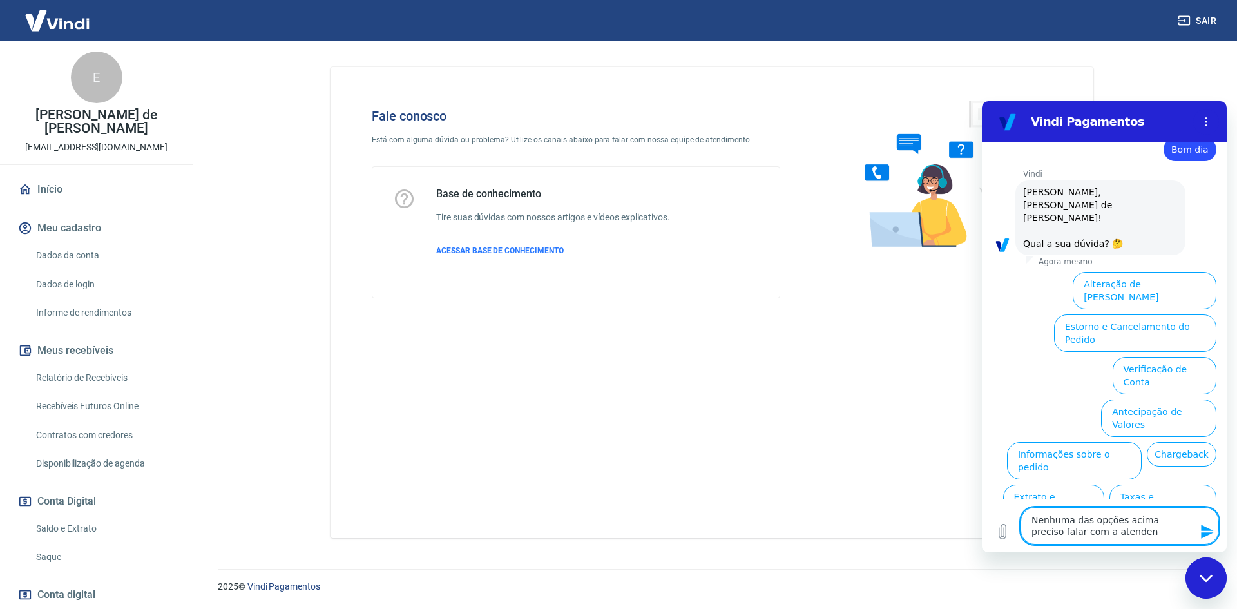
type textarea "x"
type textarea "Nenhuma das opções acima preciso falar com a atendendt"
type textarea "x"
type textarea "Nenhuma das opções acima preciso falar com a atendendte"
type textarea "x"
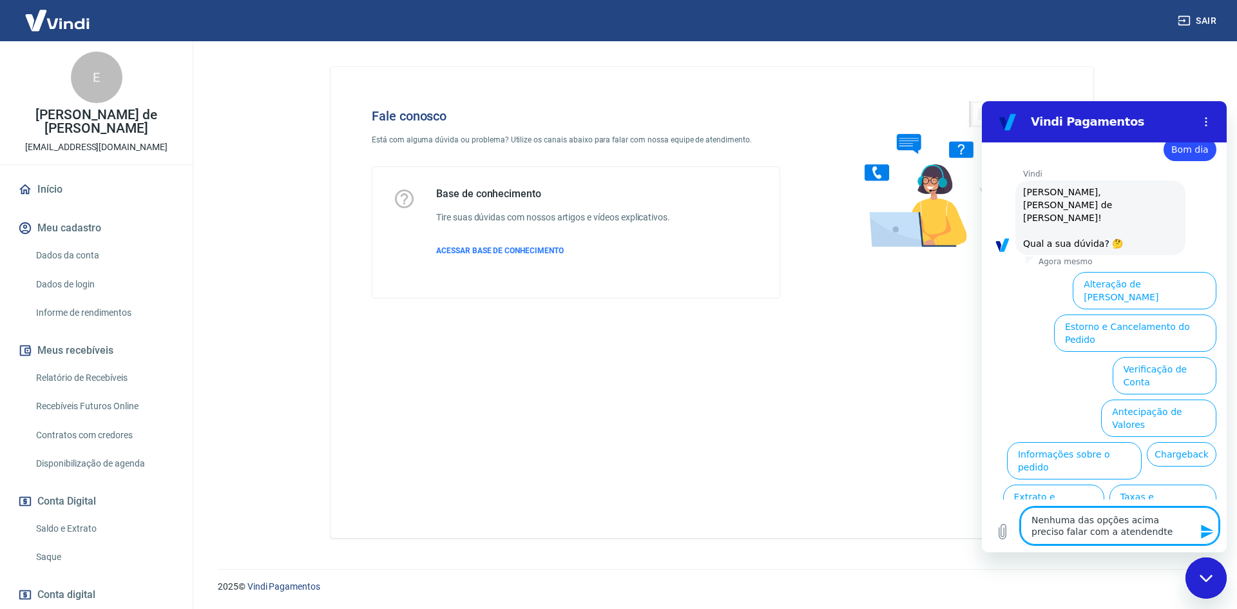
type textarea "Nenhuma das opções acima preciso falar com a atendendte"
type textarea "x"
type textarea "Nenhuma das opções acima preciso falar com a atendendte"
type textarea "x"
type textarea "Nenhuma das opções acima preciso falar com a atendendt"
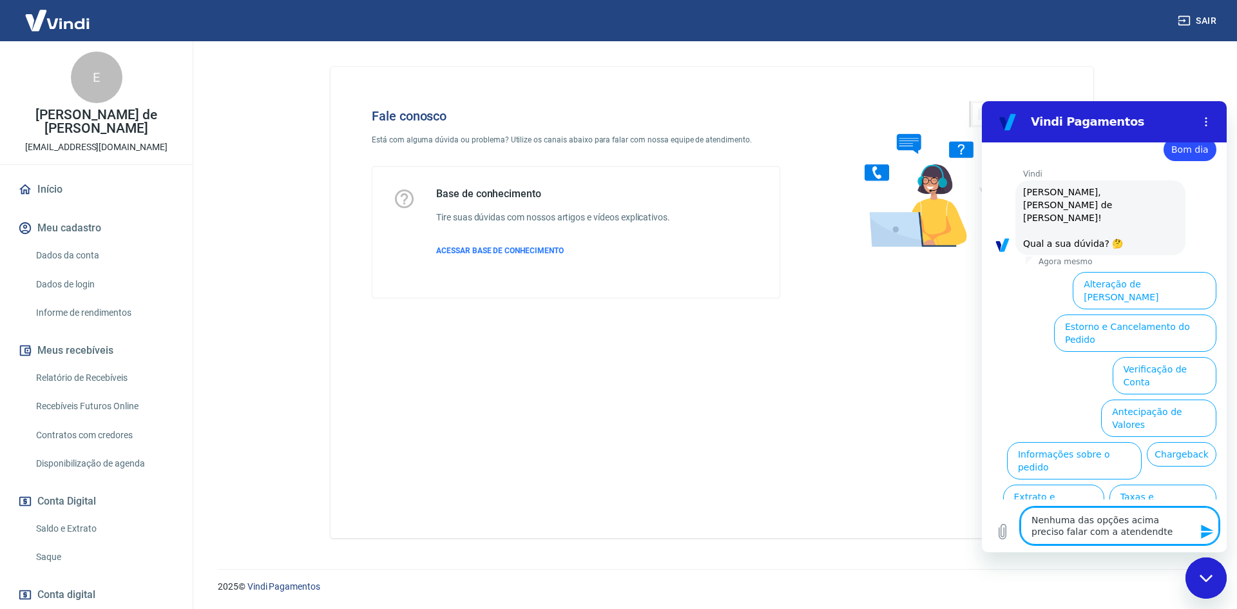
type textarea "x"
type textarea "Nenhuma das opções acima preciso falar com a atendend"
type textarea "x"
type textarea "Nenhuma das opções acima preciso falar com a atenden"
type textarea "x"
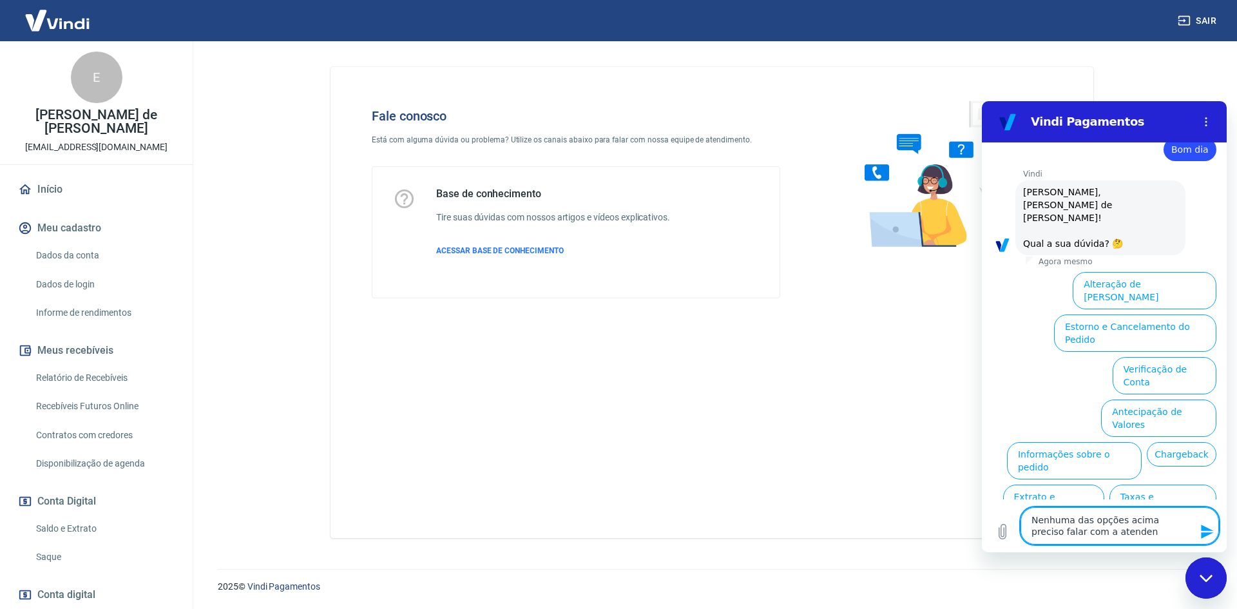
type textarea "Nenhuma das opções acima preciso falar com a atendent"
type textarea "x"
type textarea "Nenhuma das opções acima preciso falar com a atendente"
type textarea "x"
type textarea "Nenhuma das opções acima preciso falar com a atendente"
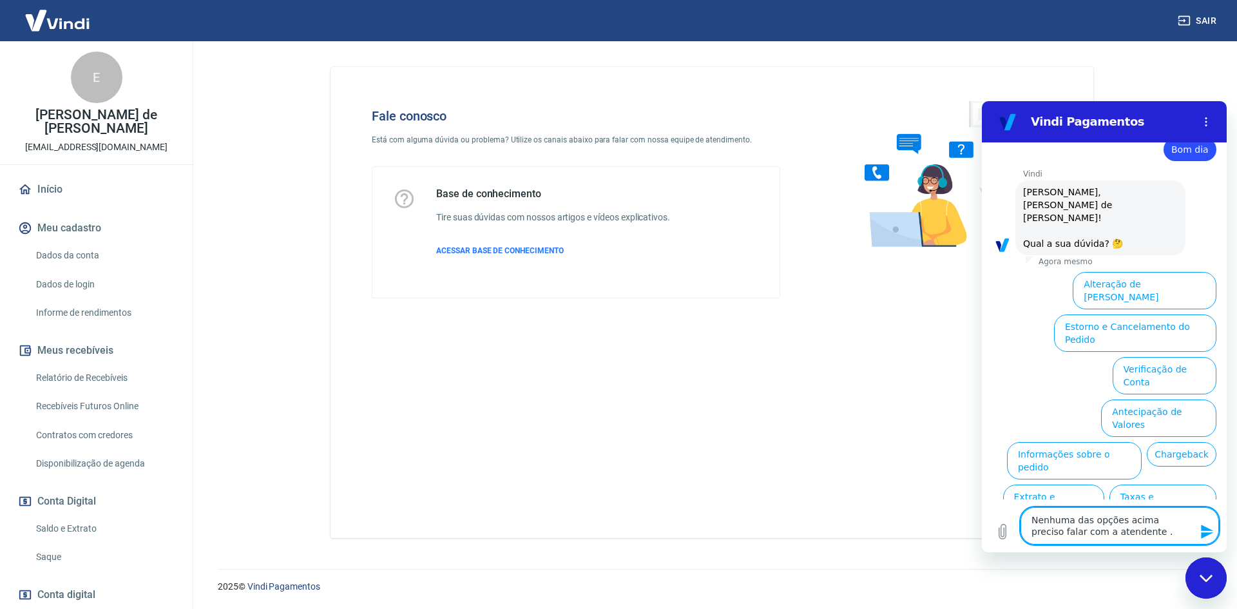
click at [1212, 525] on icon "Enviar mensagem" at bounding box center [1207, 531] width 15 height 15
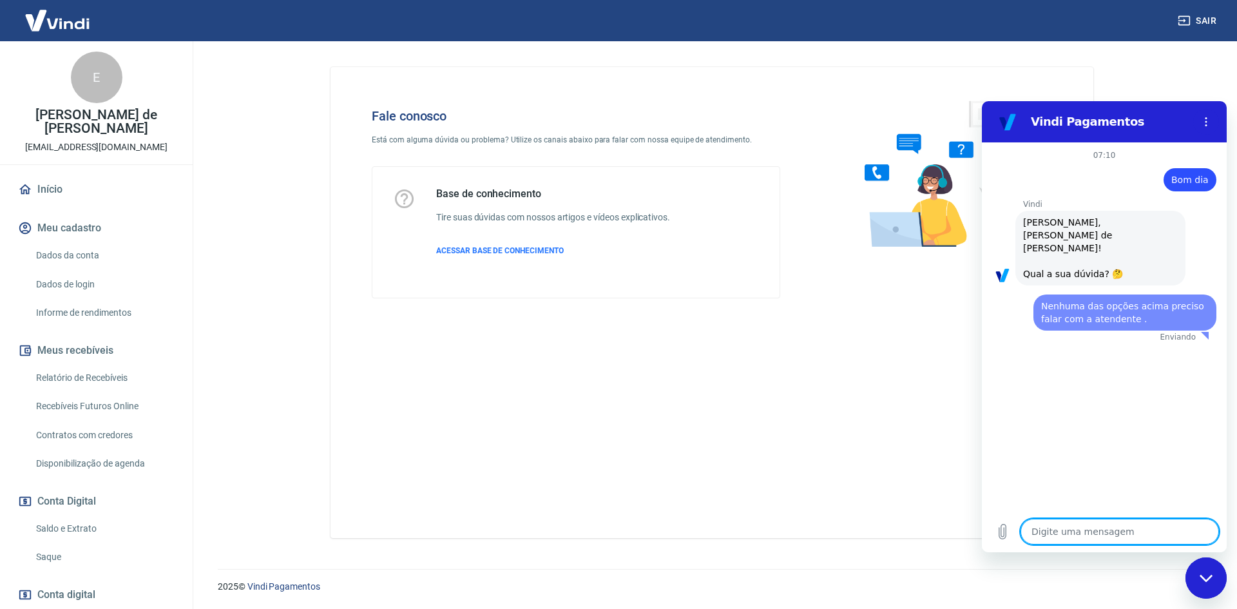
scroll to position [0, 0]
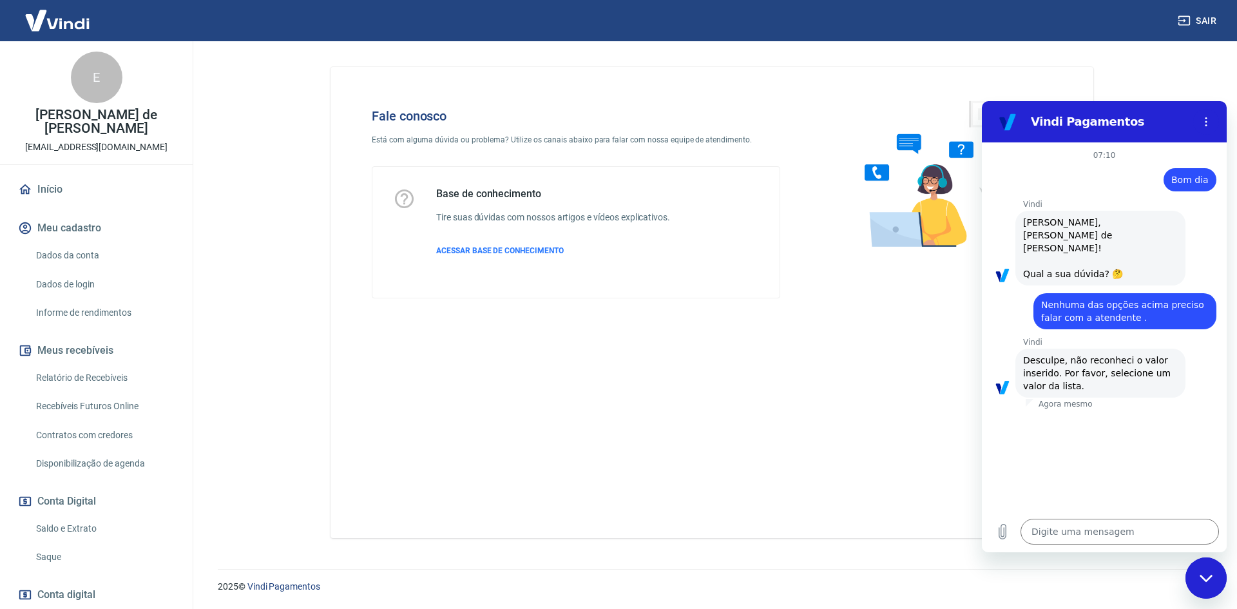
click at [1042, 300] on span "Nenhuma das opções acima preciso falar com a atendente ." at bounding box center [1124, 311] width 166 height 23
drag, startPoint x: 1186, startPoint y: 277, endPoint x: 1193, endPoint y: 293, distance: 17.9
click at [1193, 293] on div "diz: [PERSON_NAME] das opções acima preciso falar com a atendente ." at bounding box center [1125, 311] width 183 height 36
copy span "falar com a atendente ."
click at [1035, 530] on textarea at bounding box center [1120, 532] width 198 height 26
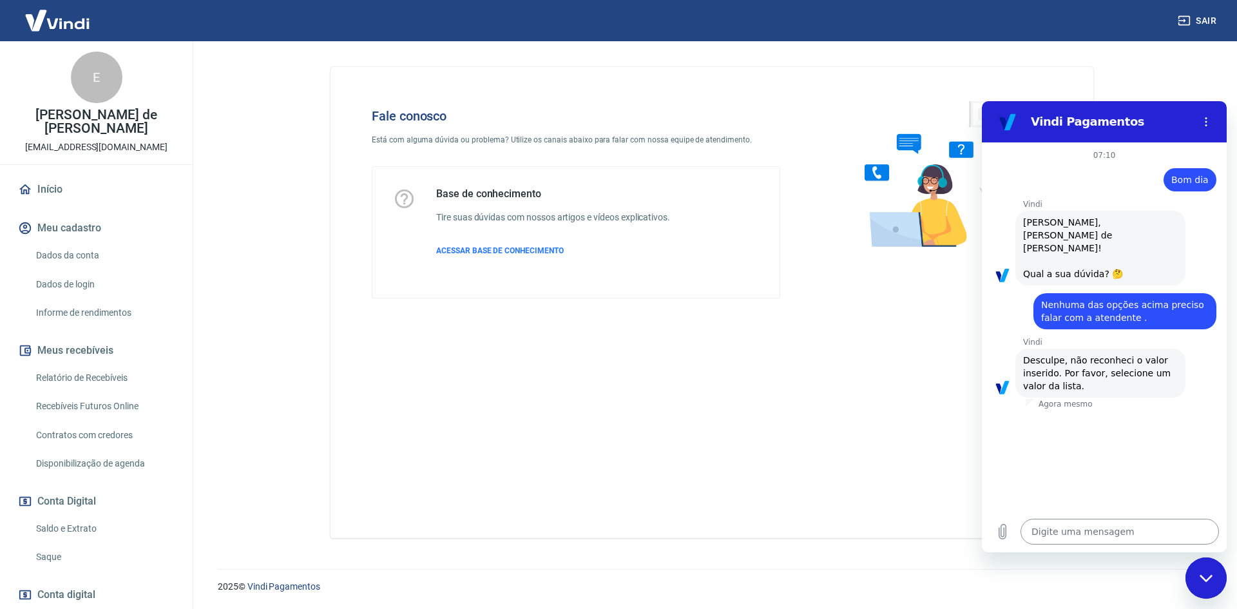
paste textarea "falar com a atendente ."
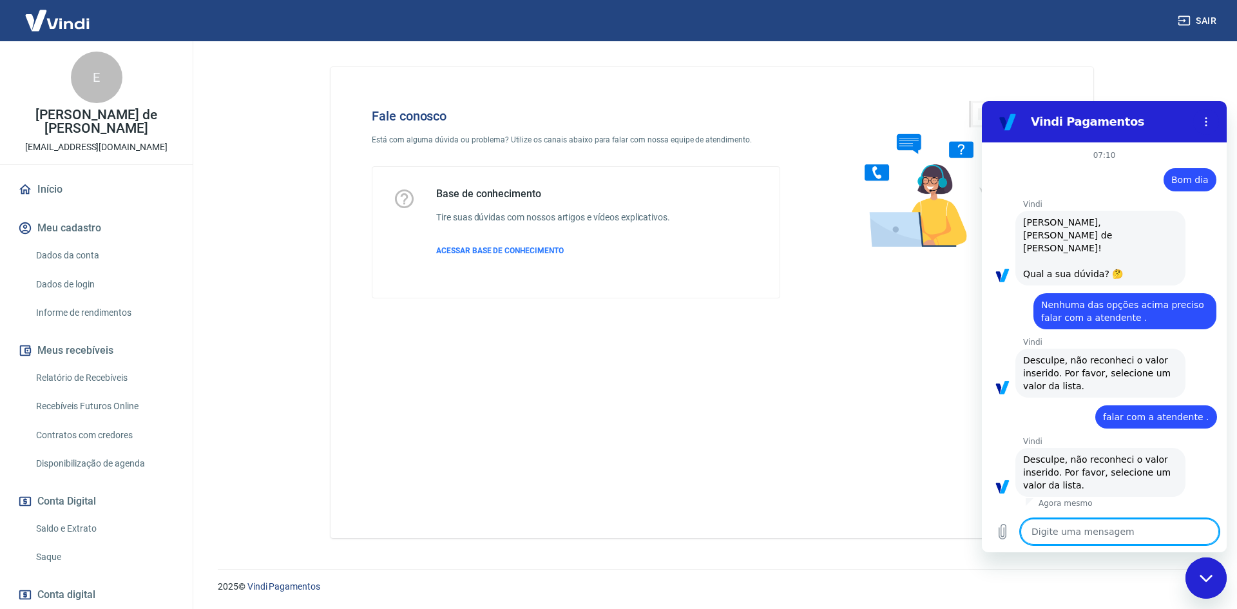
click at [1078, 529] on textarea at bounding box center [1120, 532] width 198 height 26
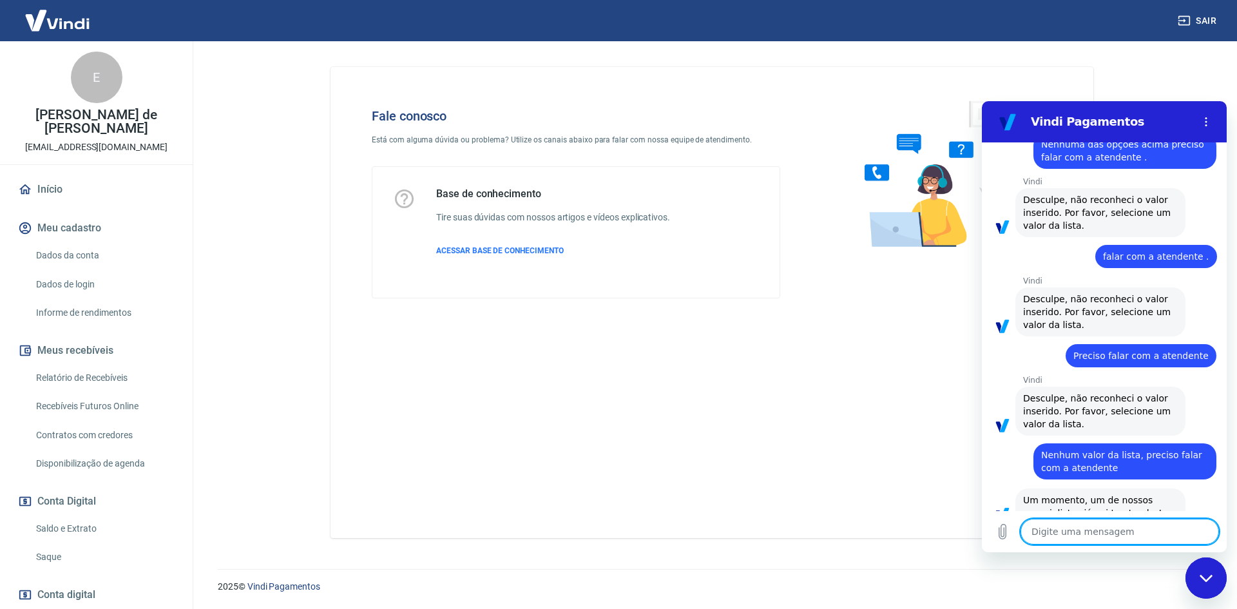
scroll to position [163, 0]
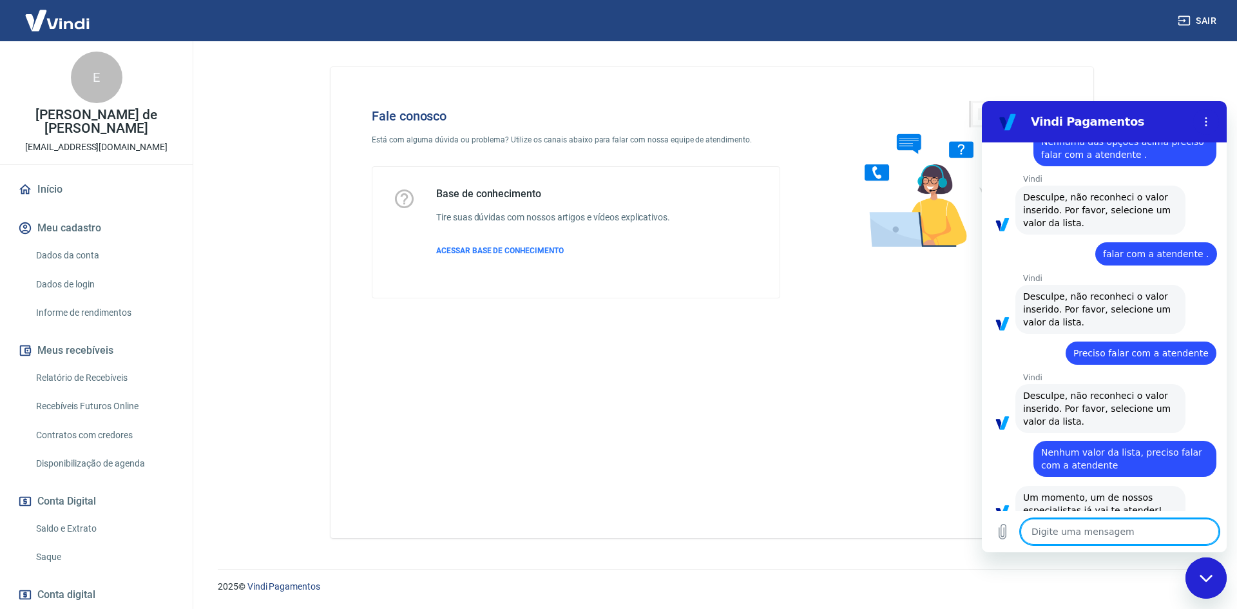
click at [1173, 535] on textarea at bounding box center [1120, 532] width 198 height 26
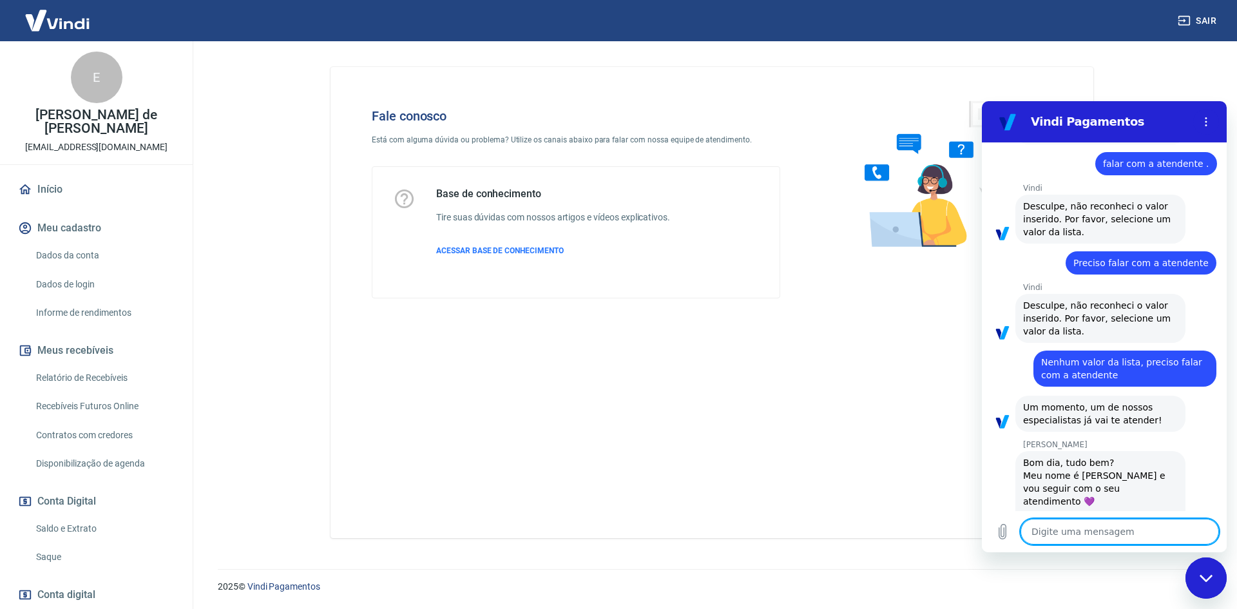
scroll to position [282, 0]
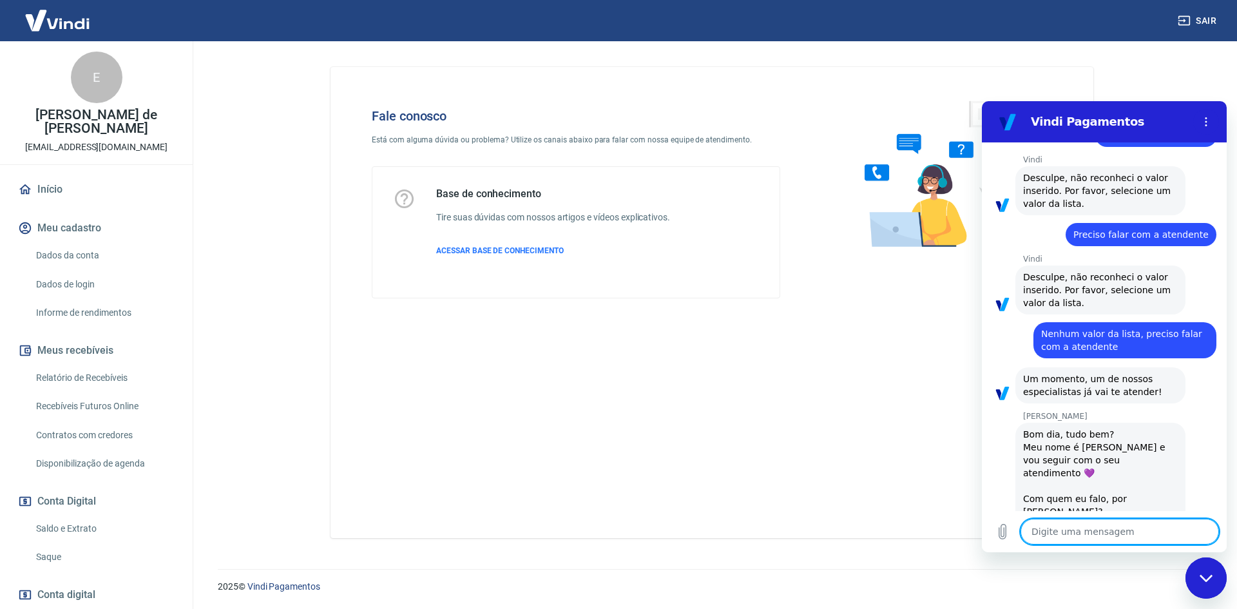
click at [1130, 525] on textarea at bounding box center [1120, 532] width 198 height 26
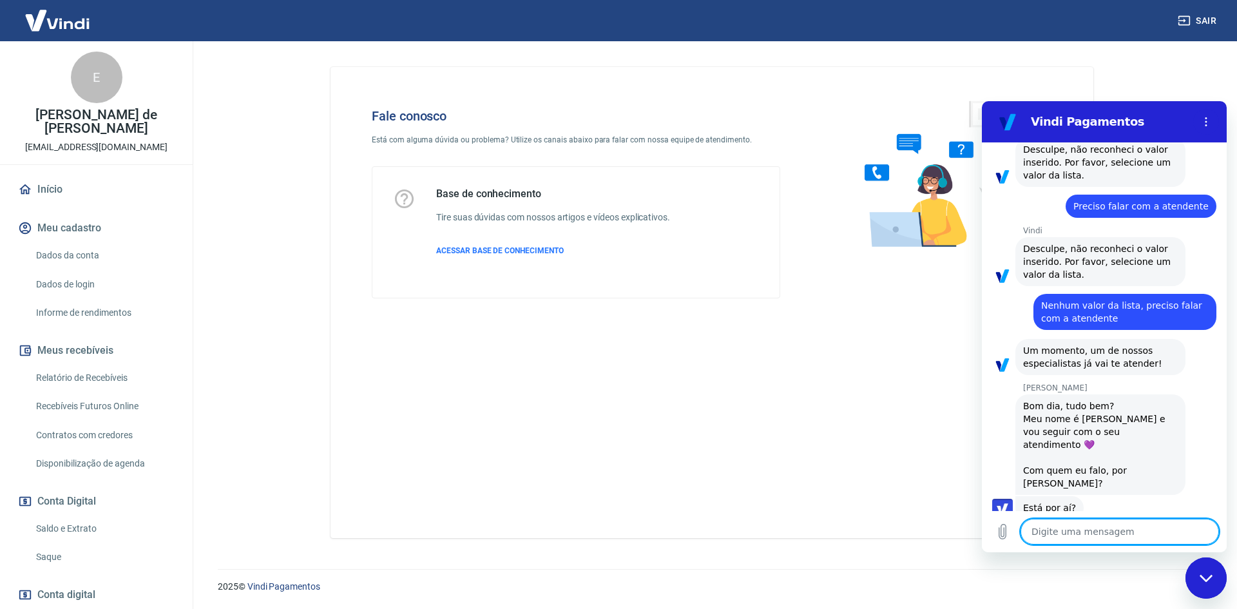
scroll to position [313, 0]
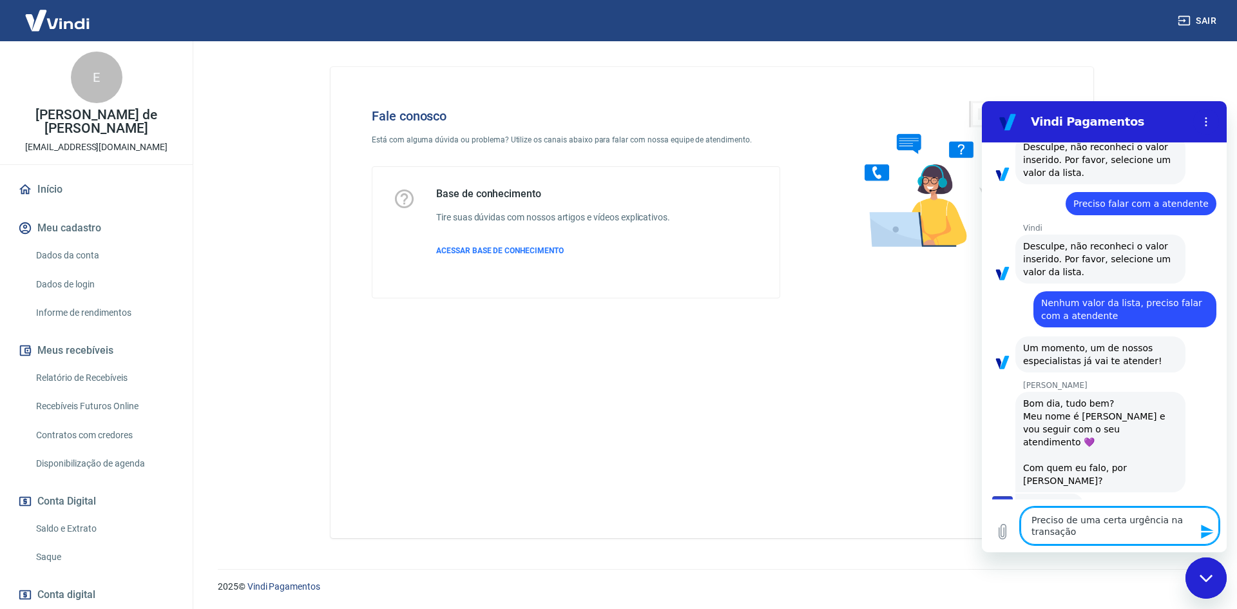
paste textarea "223502228"
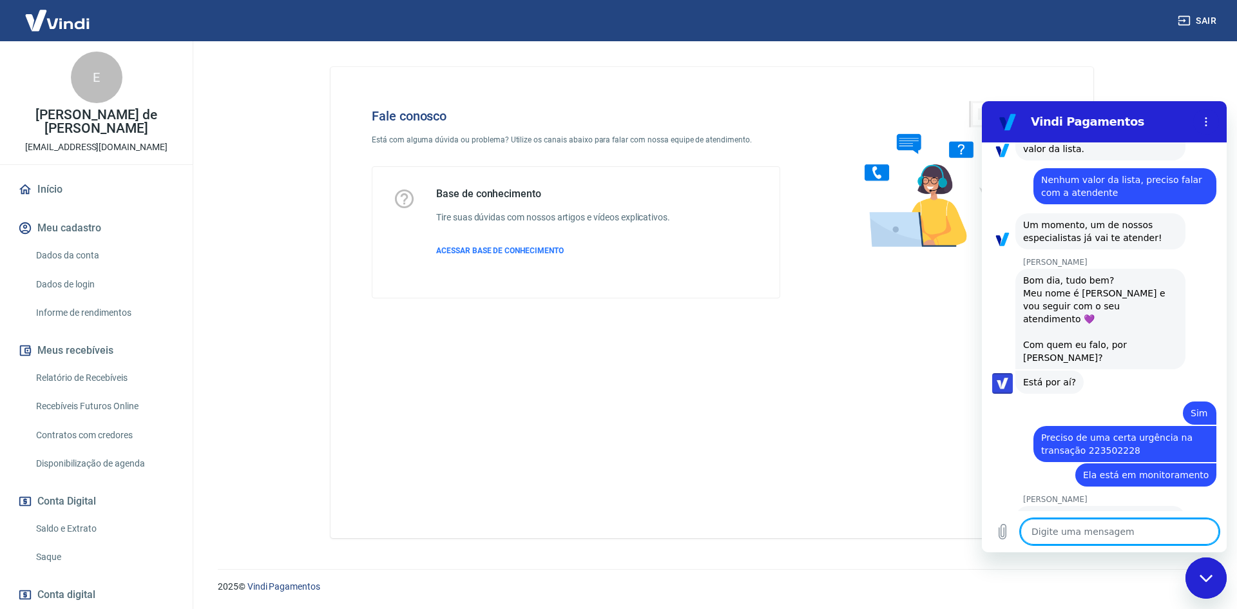
scroll to position [481, 0]
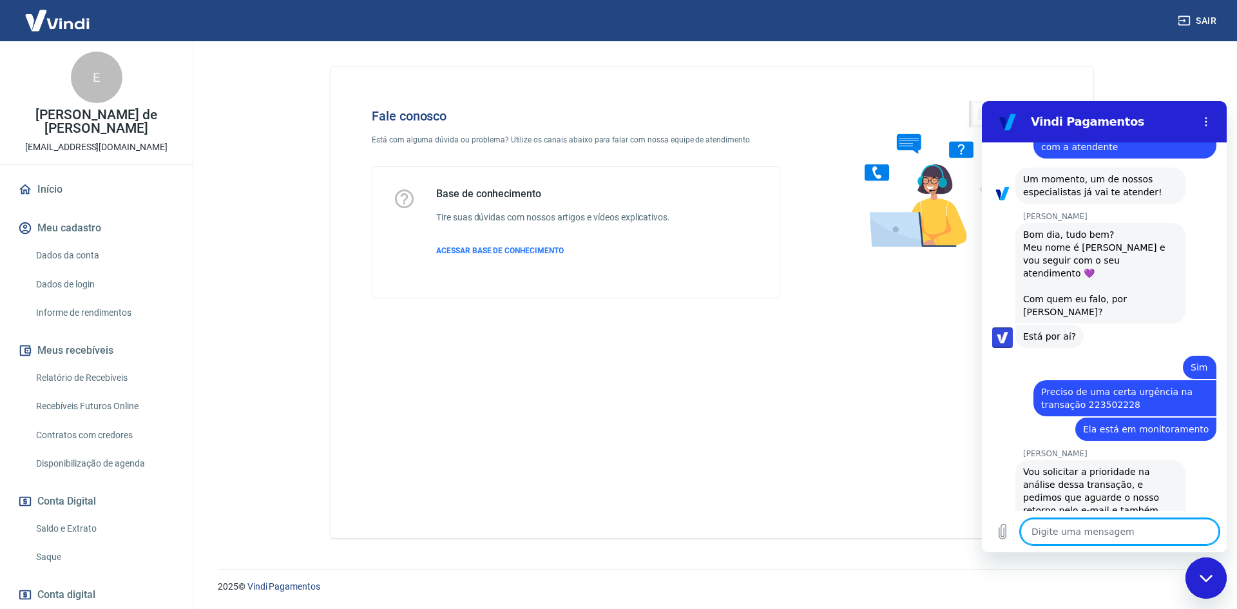
click at [1112, 526] on textarea at bounding box center [1120, 532] width 198 height 26
click at [1197, 532] on button "Enviar mensagem" at bounding box center [1206, 532] width 26 height 26
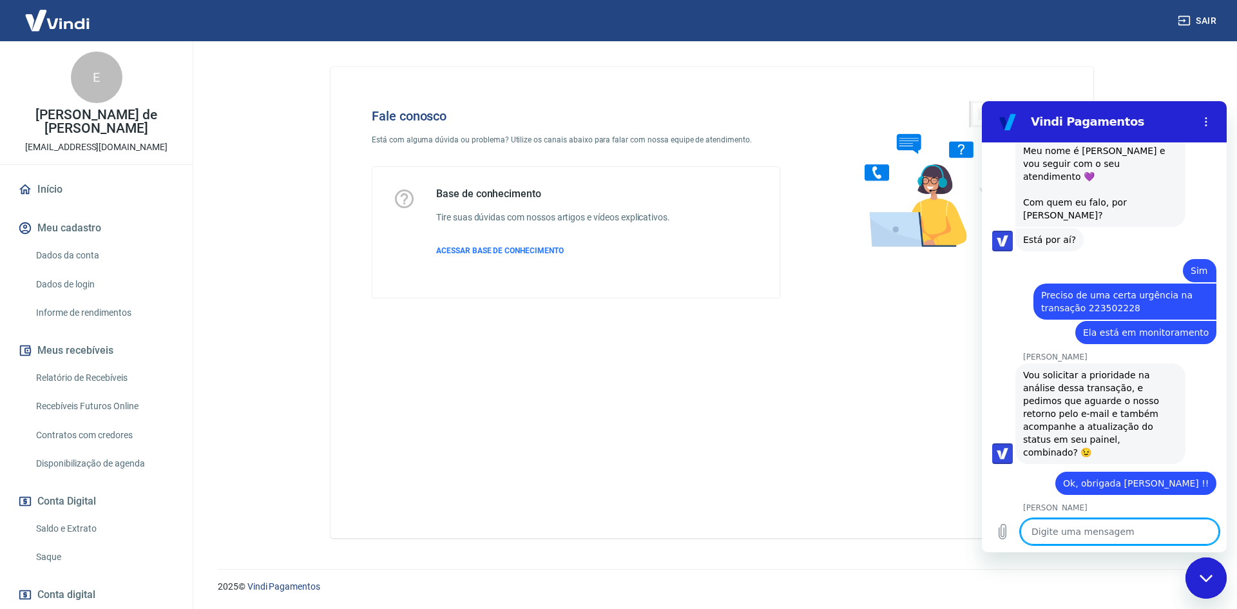
scroll to position [581, 0]
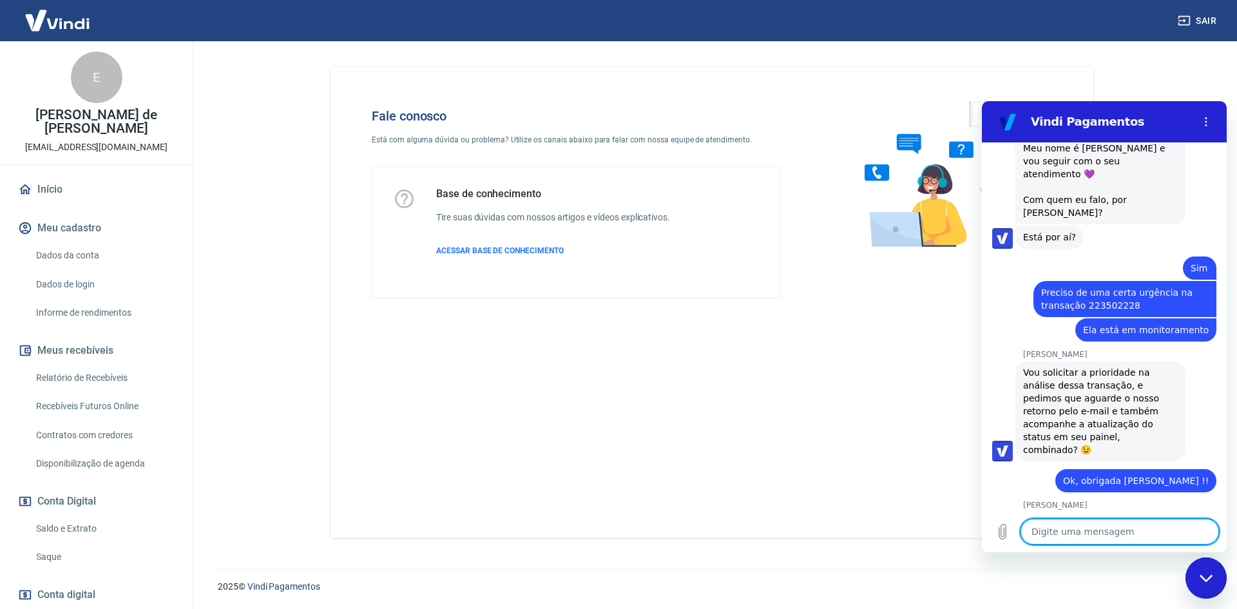
click at [1098, 539] on textarea at bounding box center [1120, 532] width 198 height 26
click at [1204, 532] on icon "Enviar mensagem" at bounding box center [1207, 531] width 15 height 15
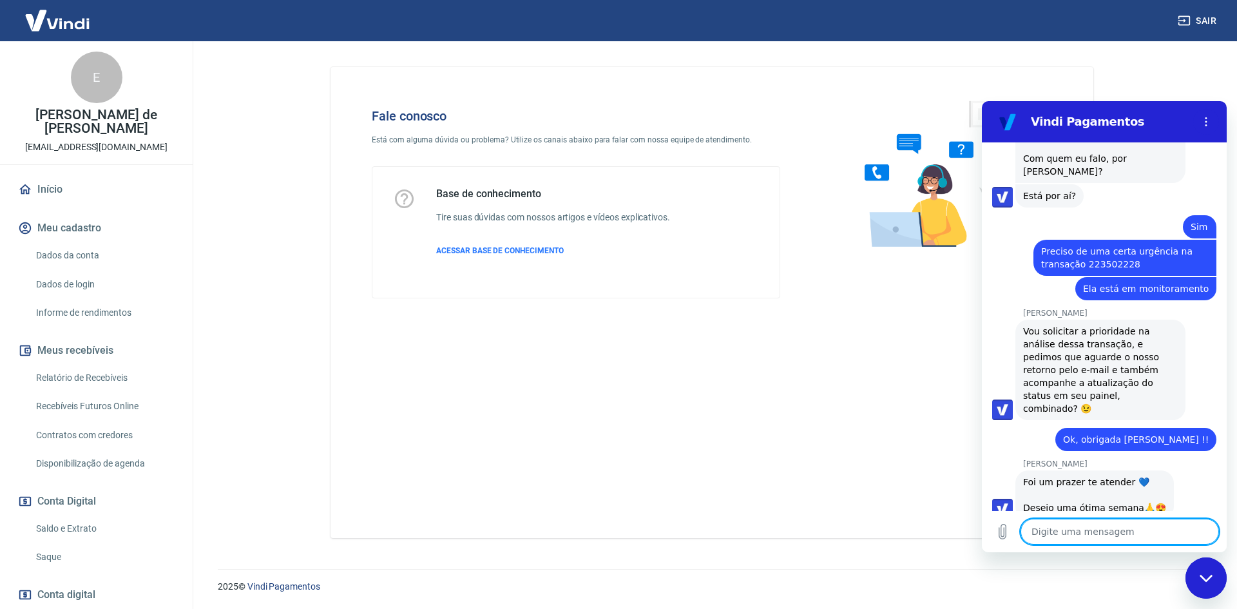
scroll to position [624, 0]
